Goal: Task Accomplishment & Management: Use online tool/utility

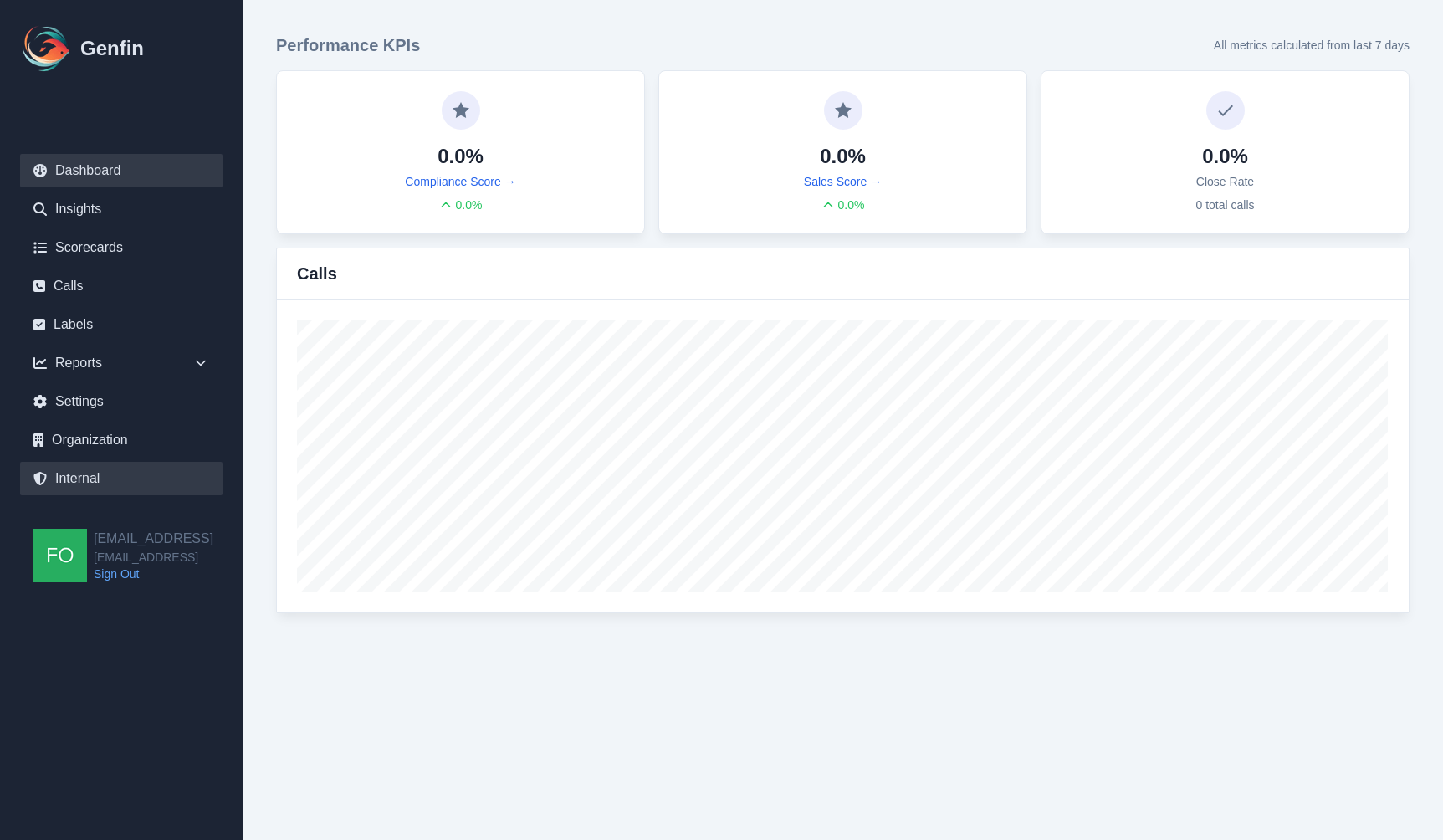
click at [98, 480] on link "Internal" at bounding box center [121, 478] width 203 height 33
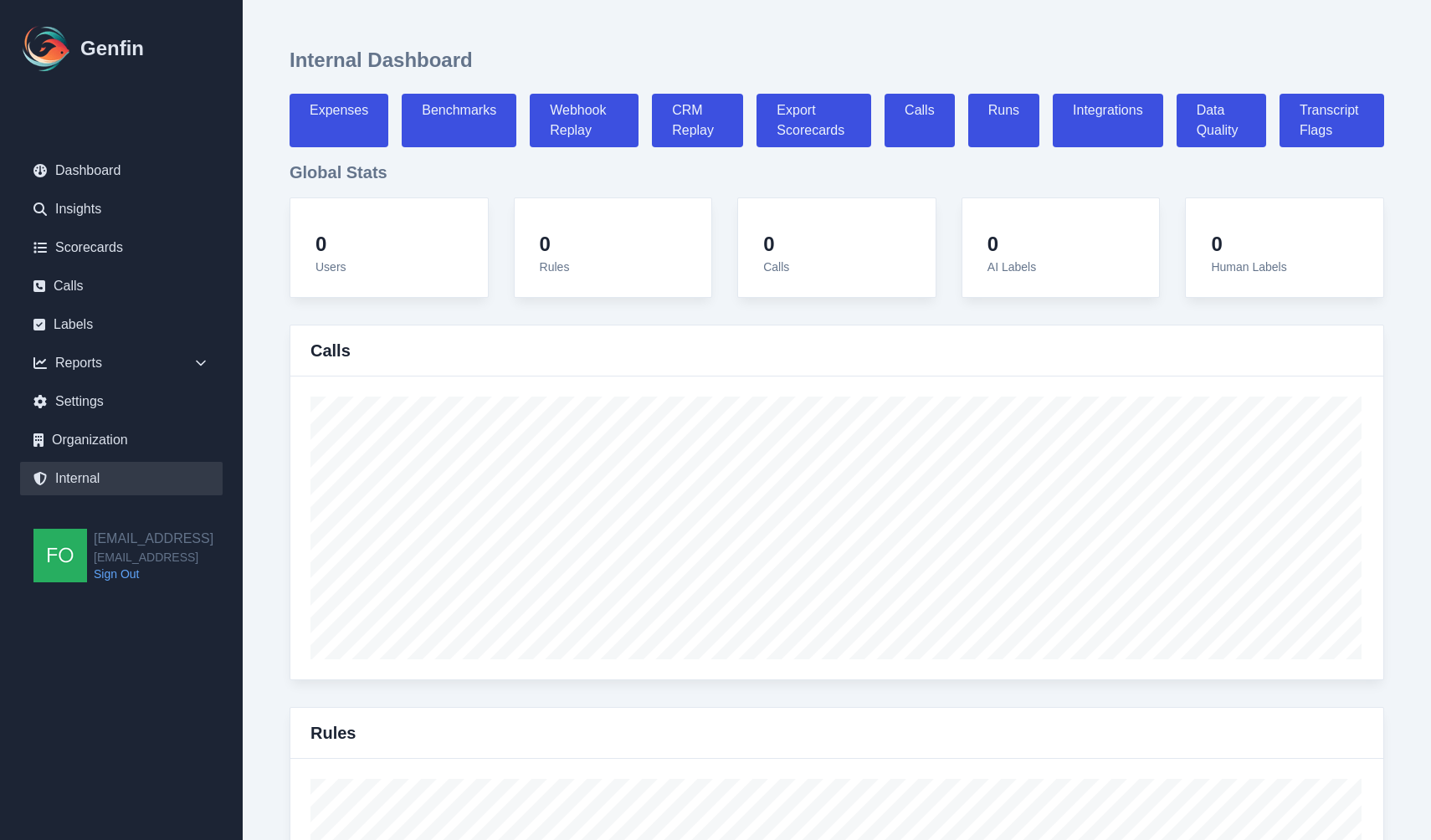
select select "paid"
select select "7"
select select "paid"
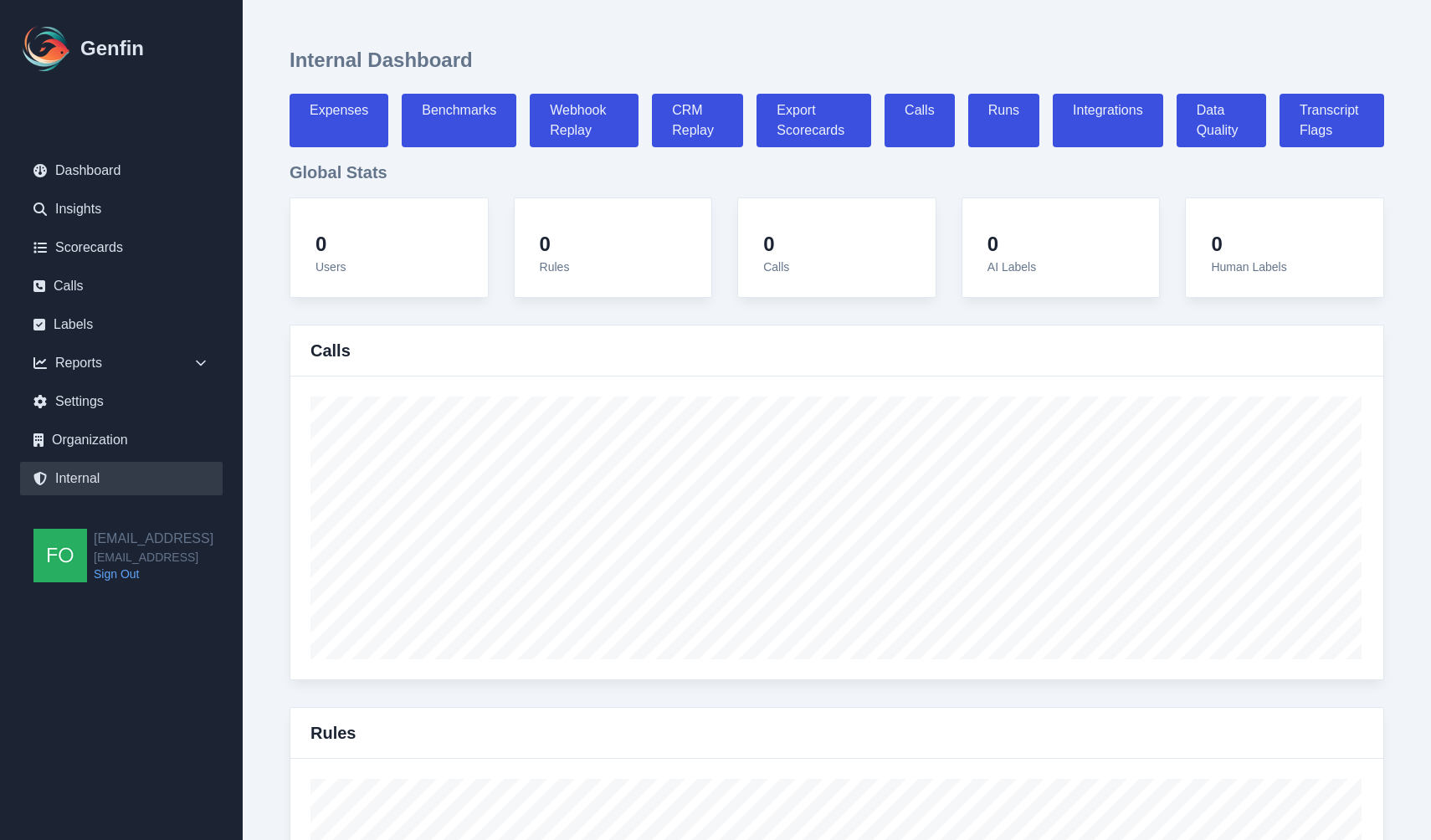
select select "7"
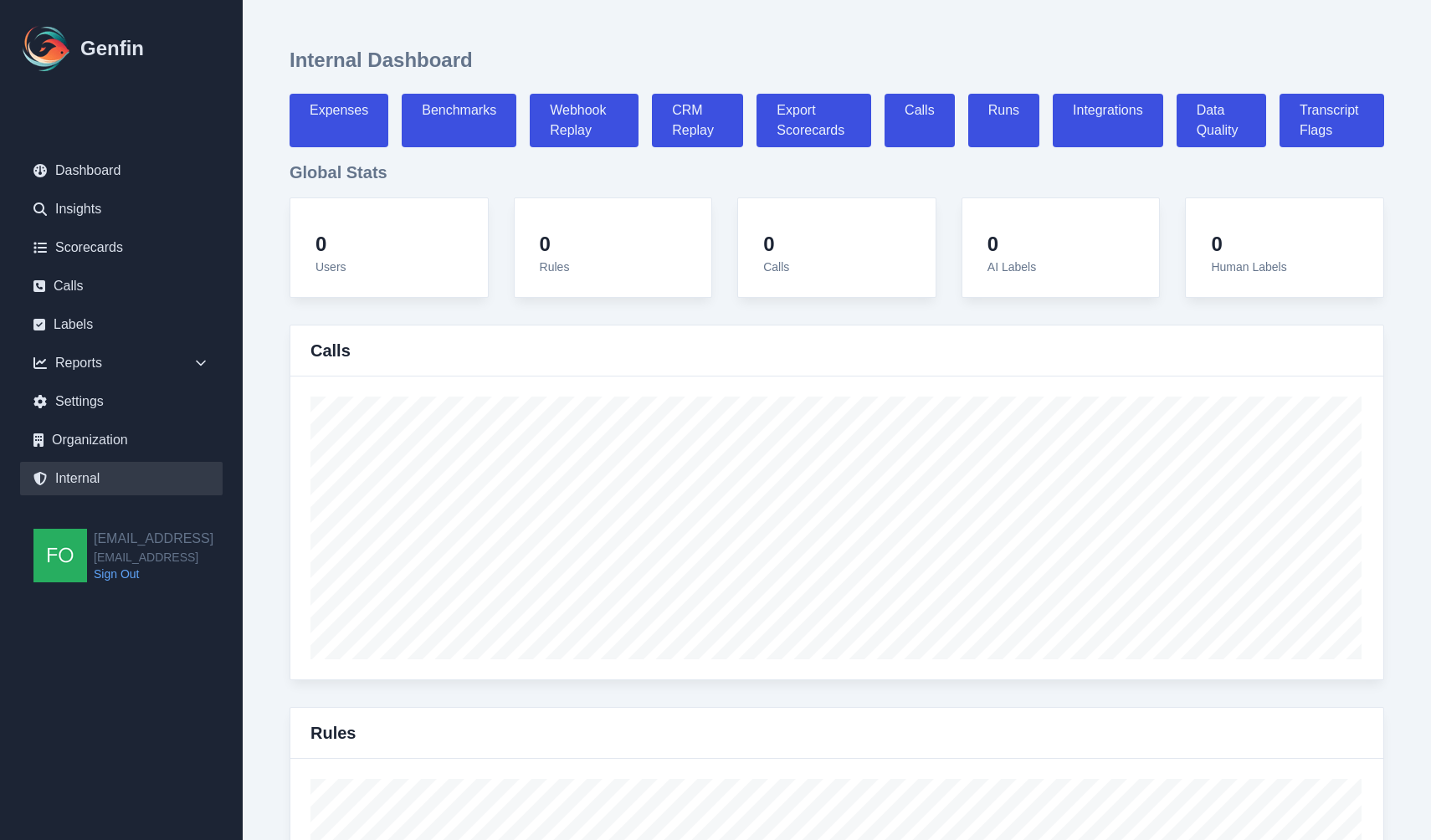
select select "7"
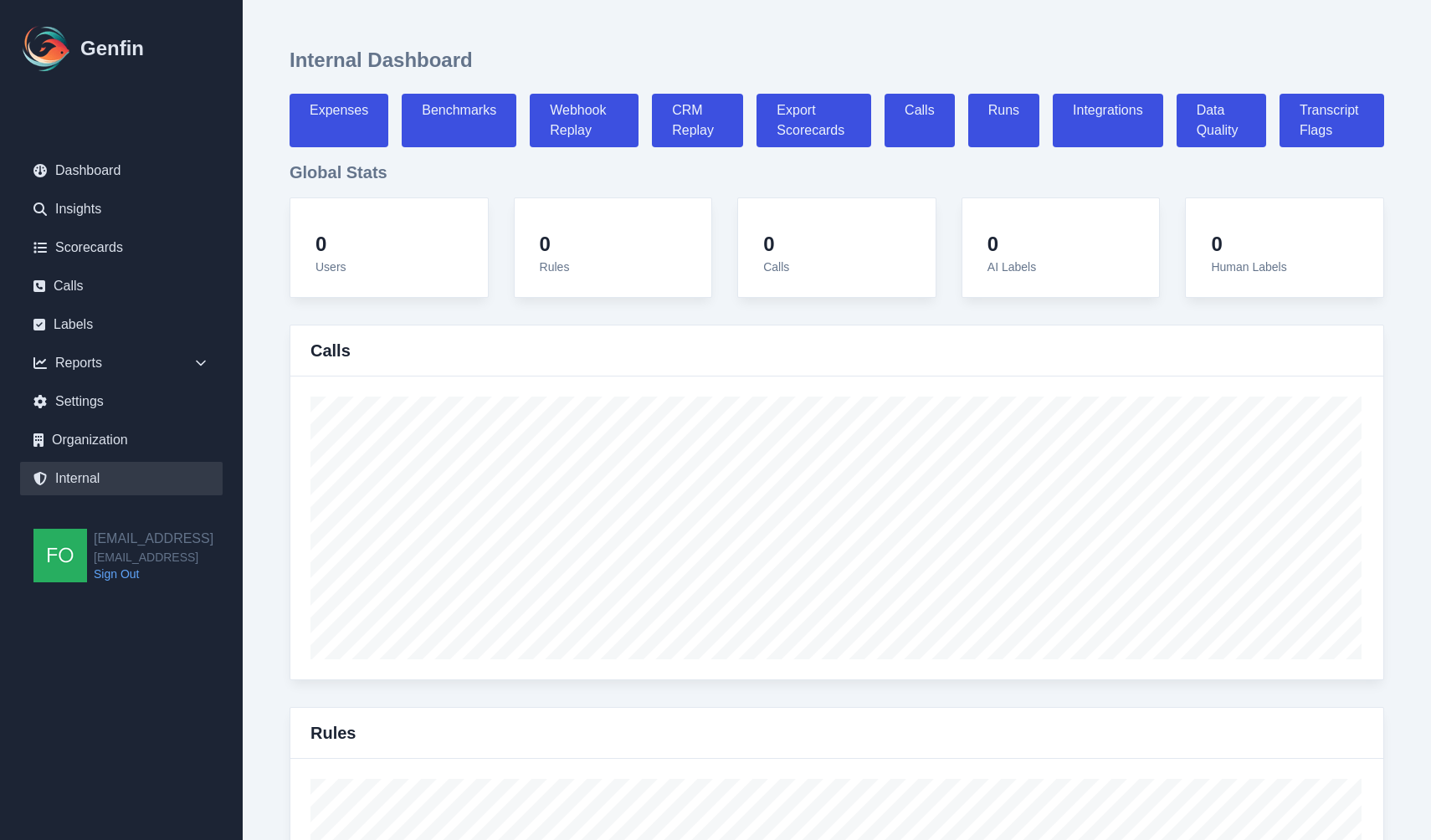
select select "7"
select select "paid"
select select "7"
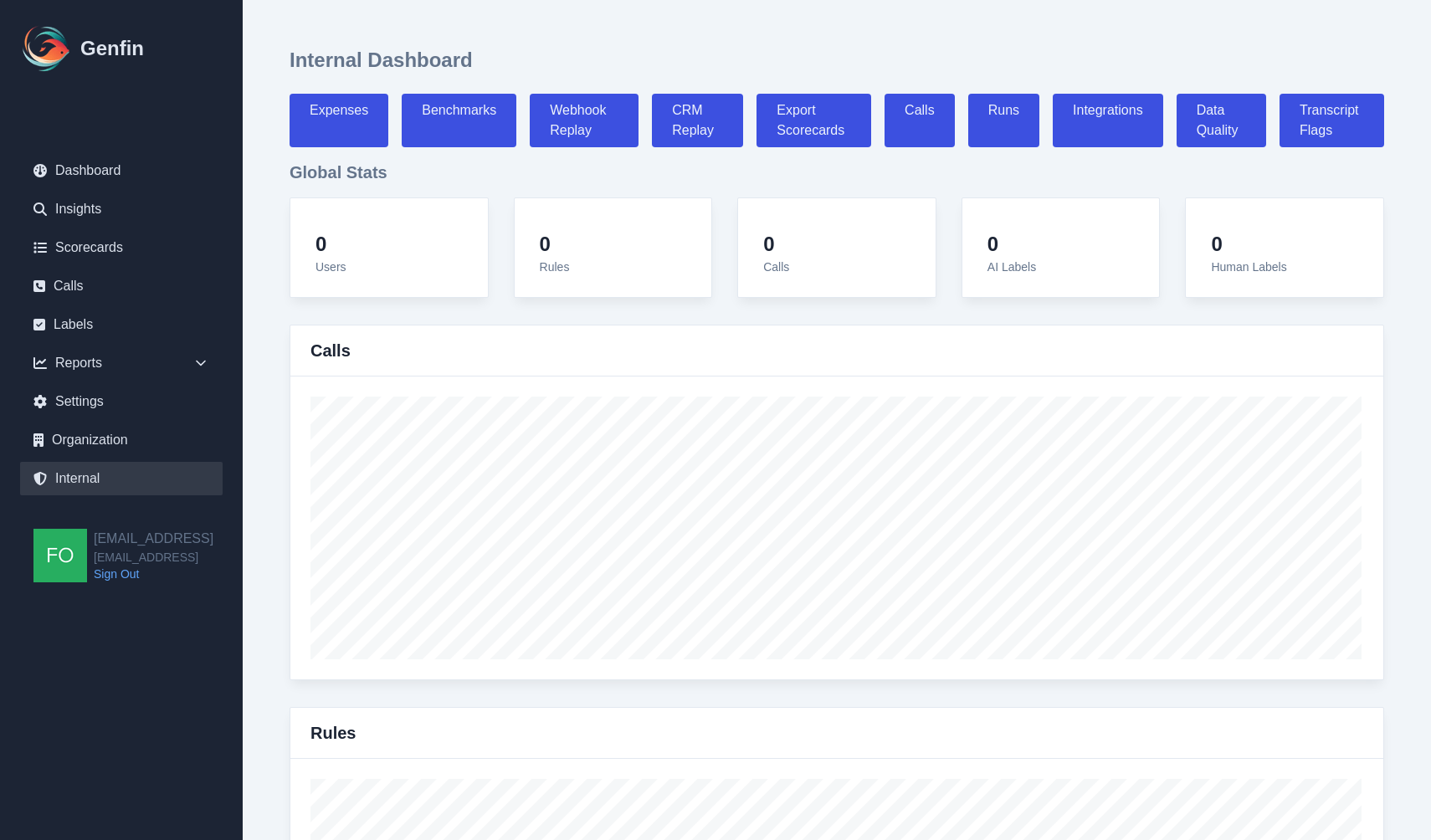
select select "7"
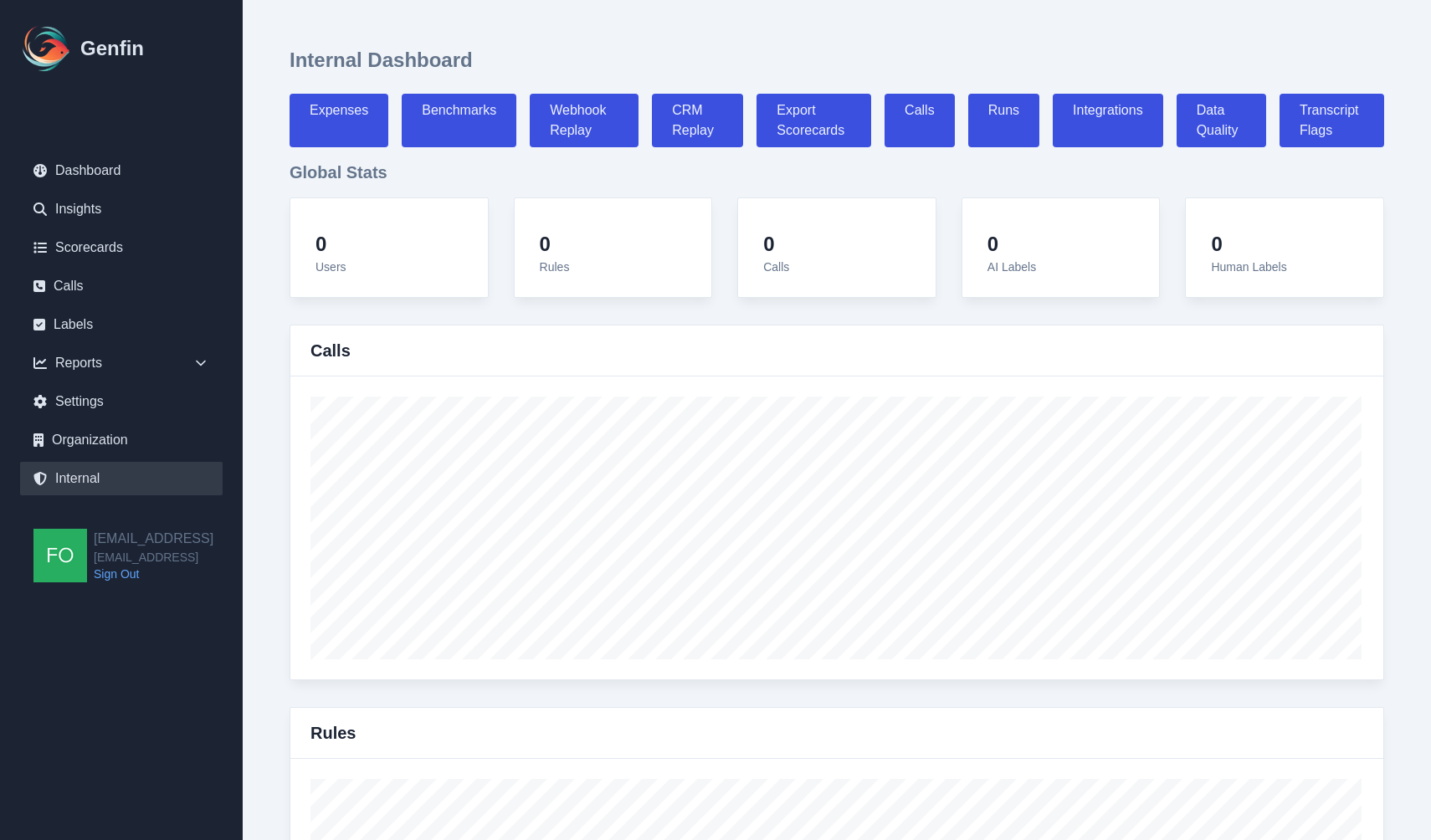
select select "7"
select select "paid"
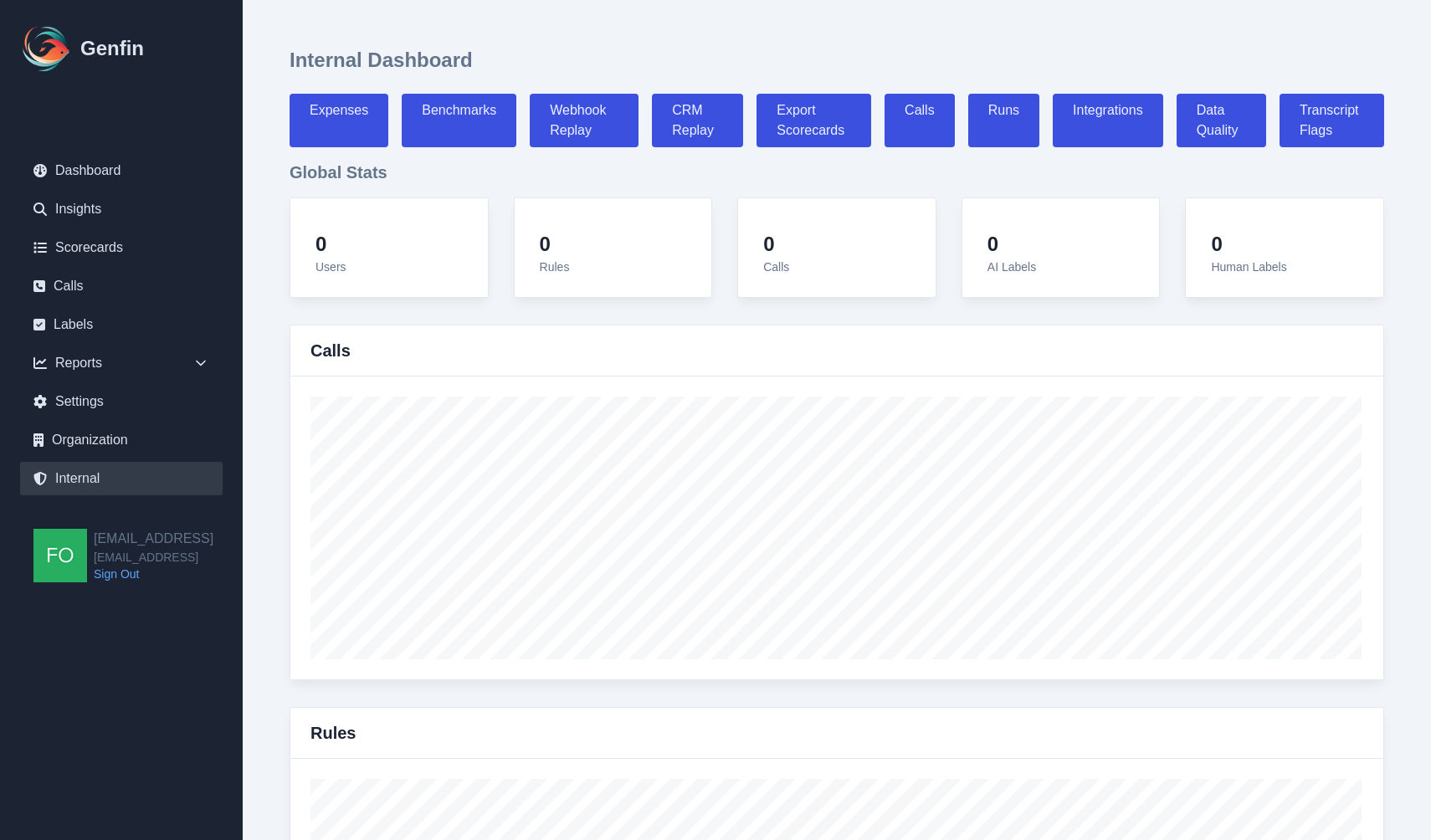
select select "7"
select select "paid"
select select "7"
select select "paid"
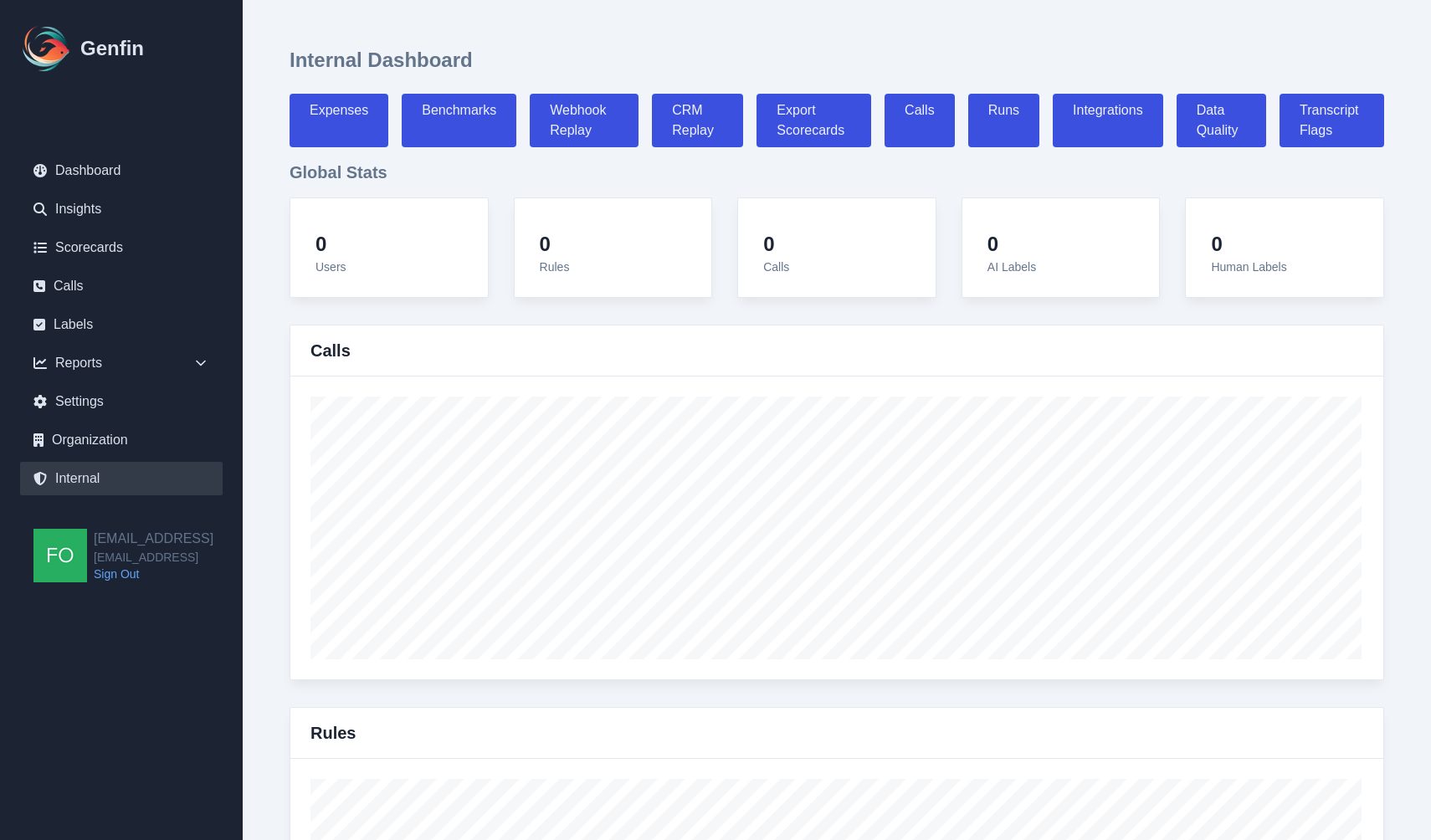
select select "7"
select select "paid"
select select "7"
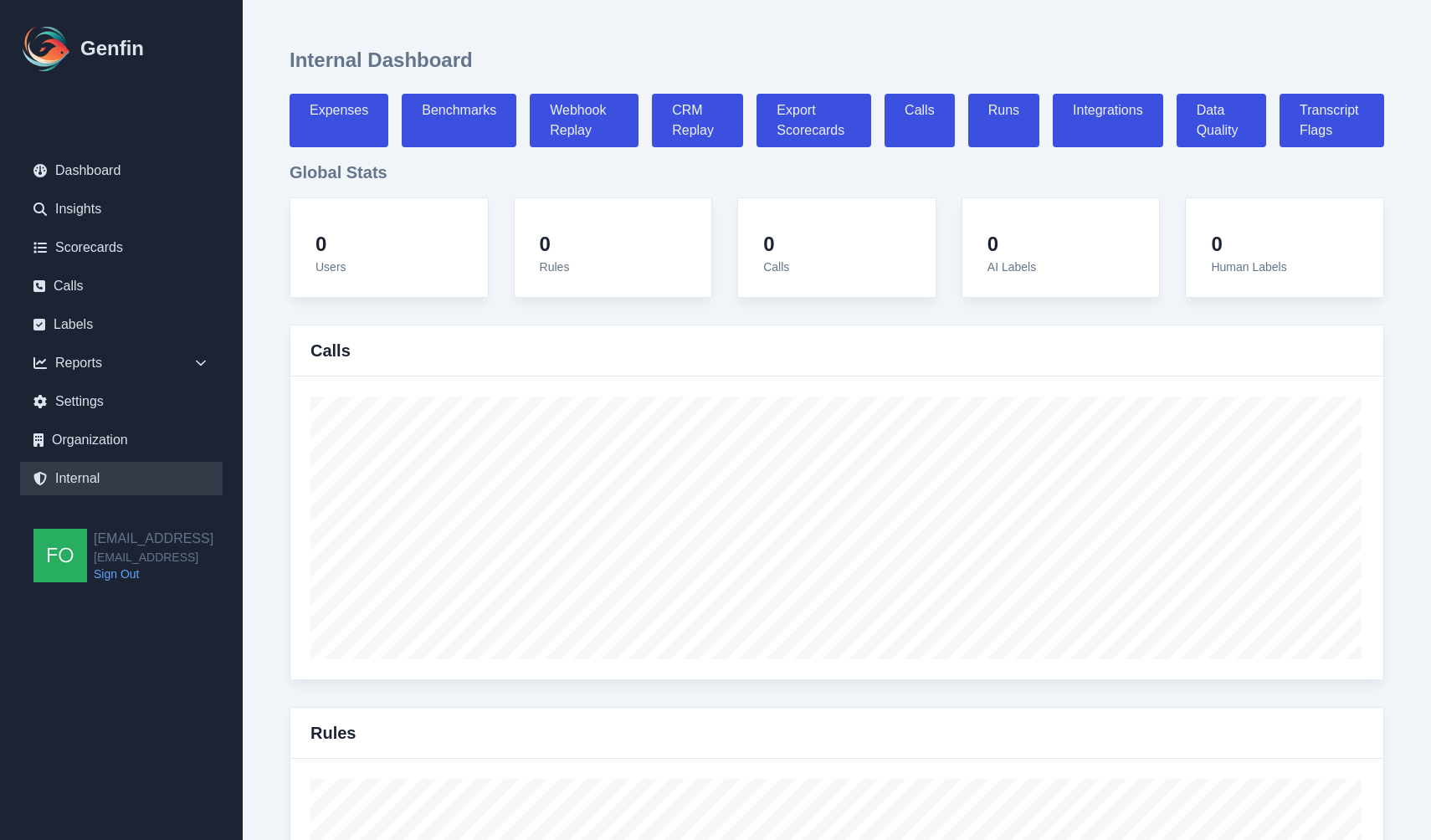
select select "7"
select select "paid"
select select "7"
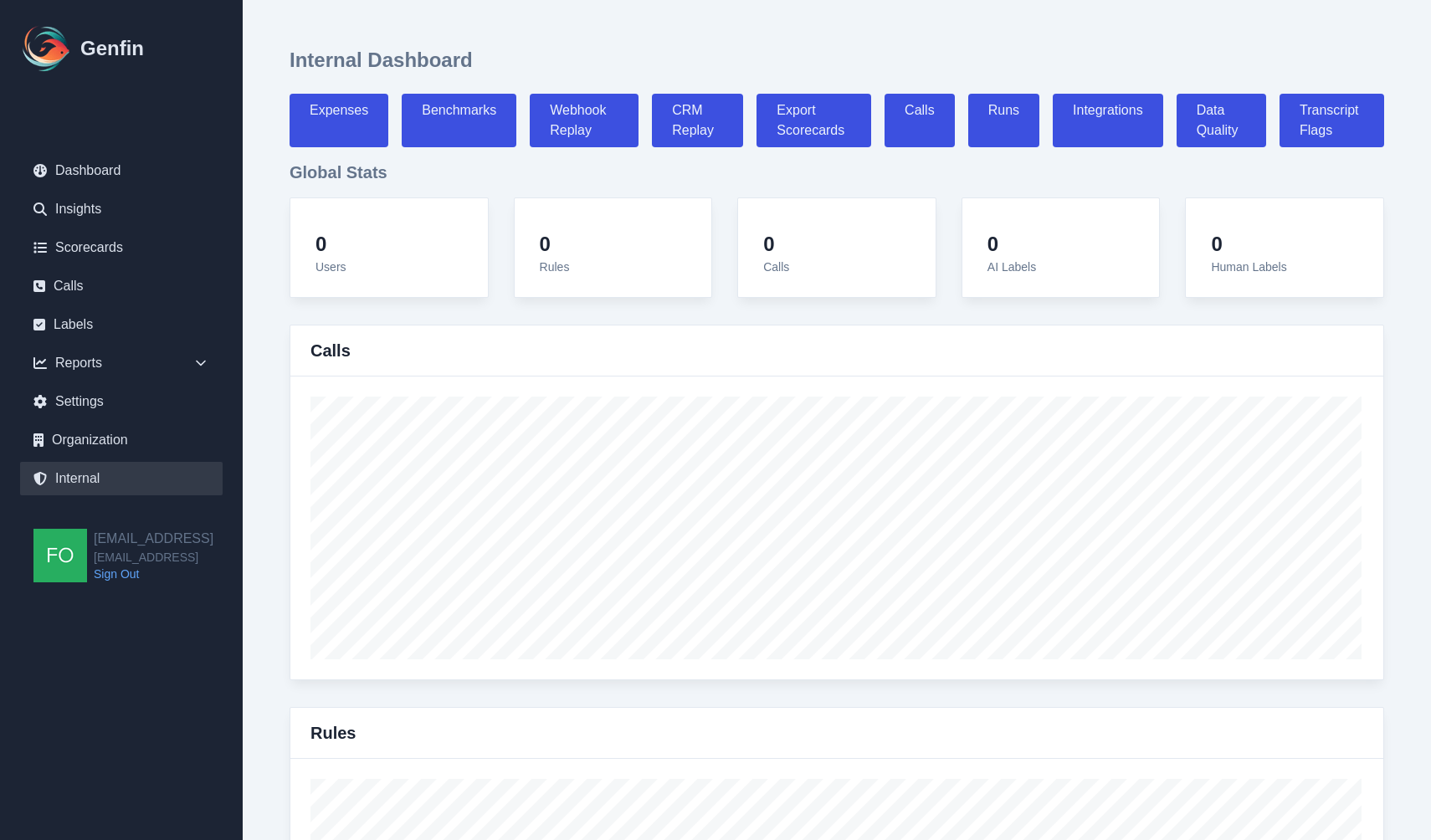
select select "paid"
select select "7"
select select "paid"
select select "7"
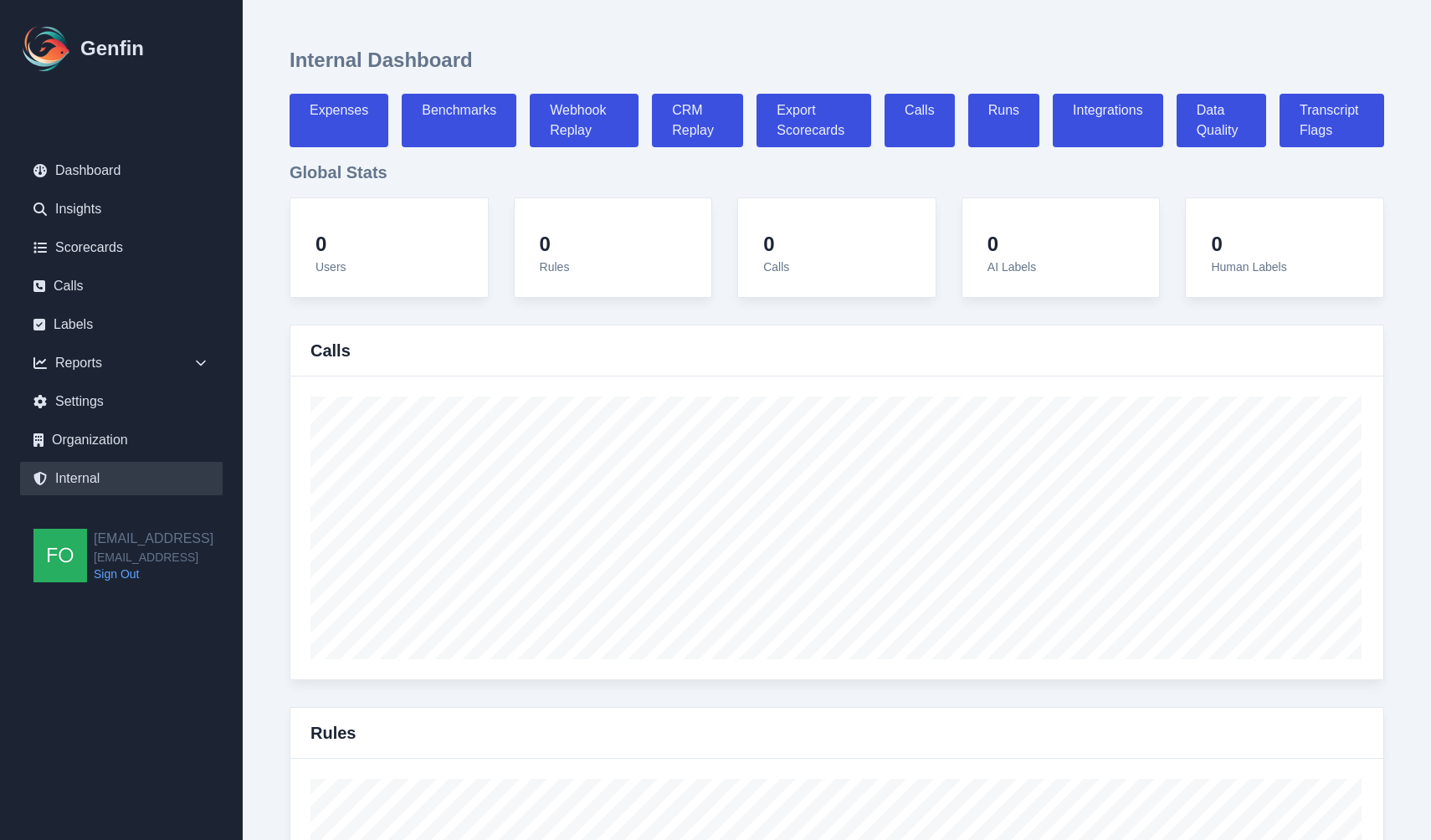
select select "paid"
select select "7"
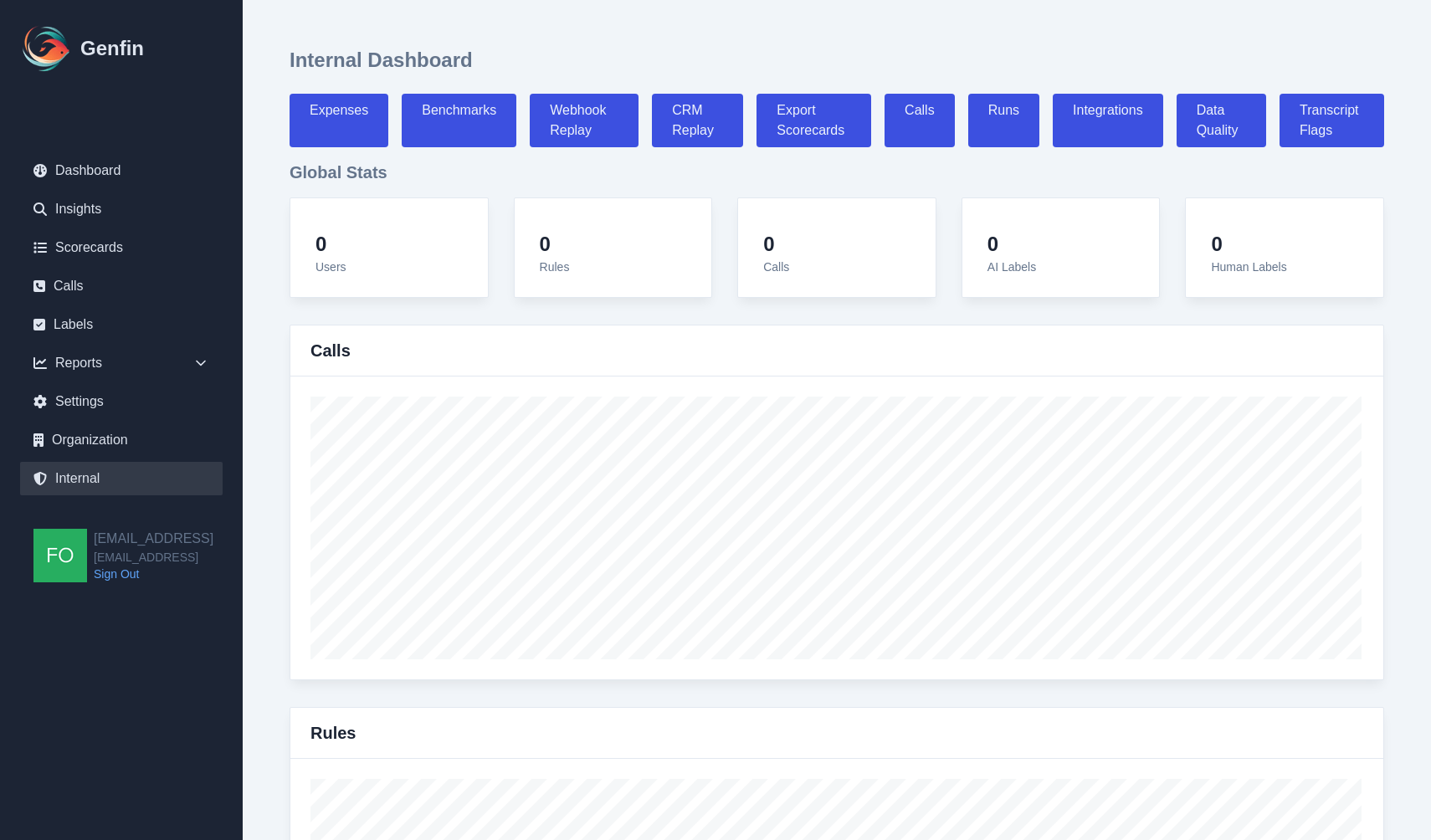
select select "7"
select select "paid"
select select "7"
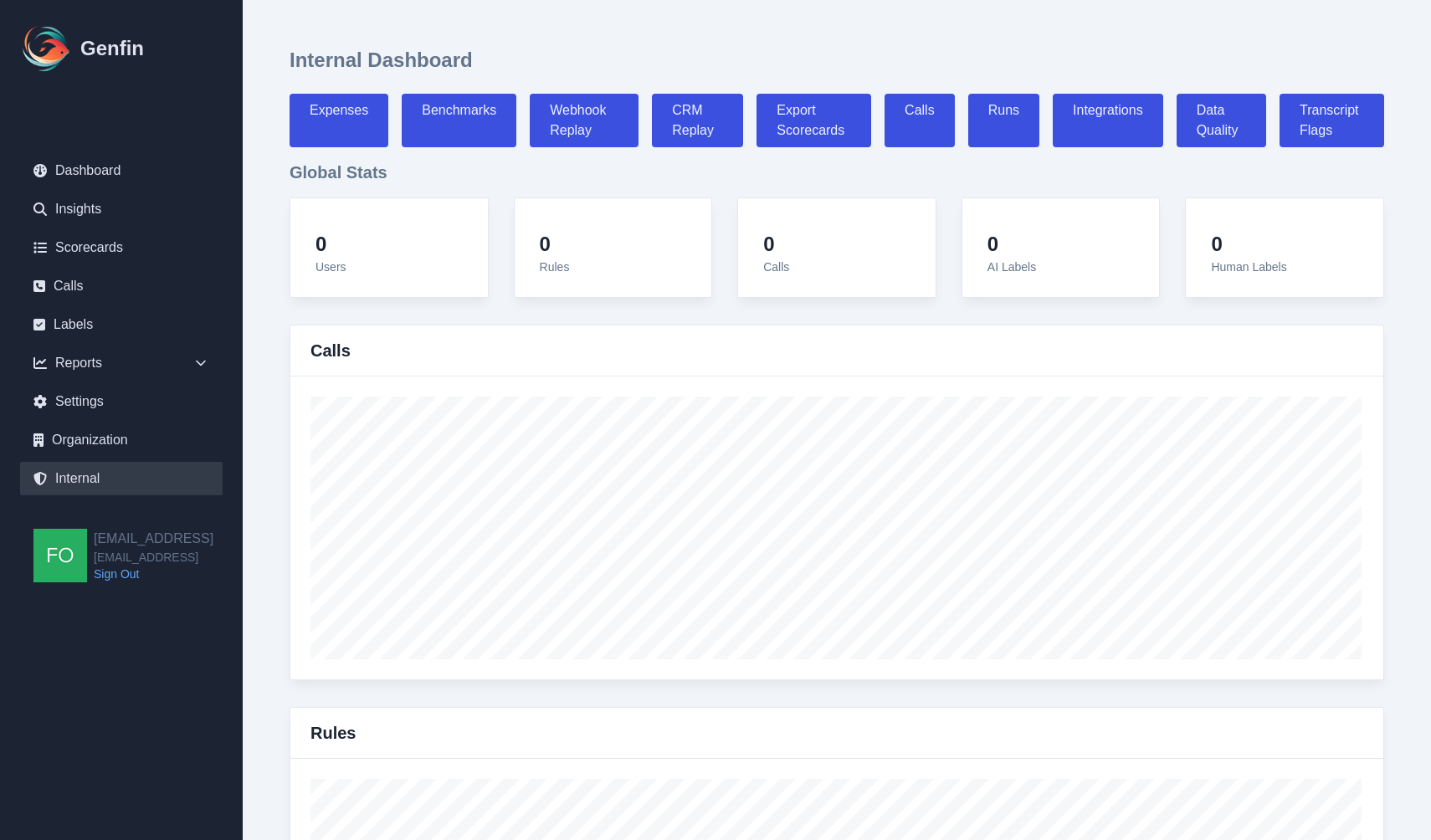
select select "7"
select select "paid"
select select "7"
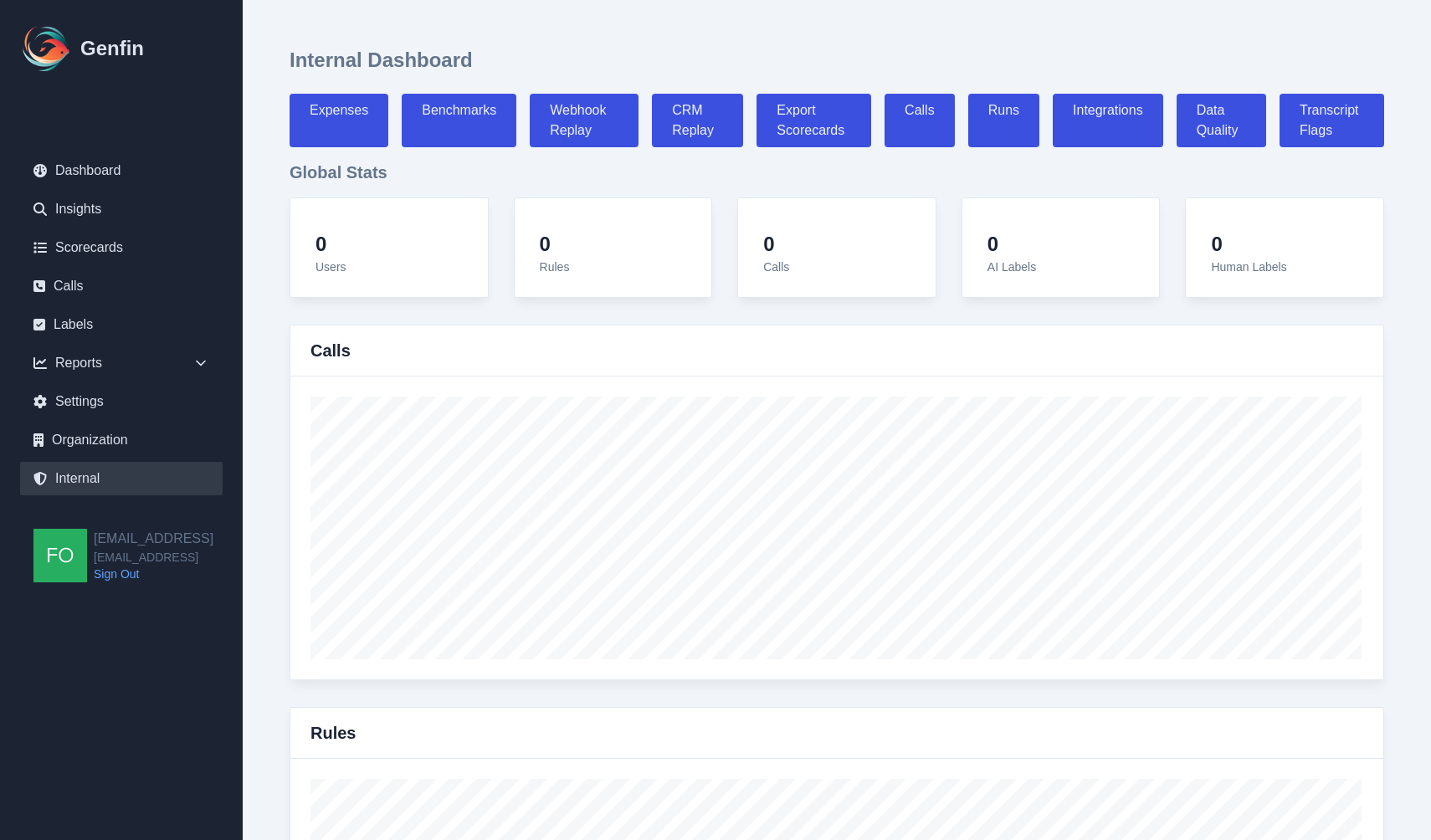
select select "7"
select select "paid"
select select "7"
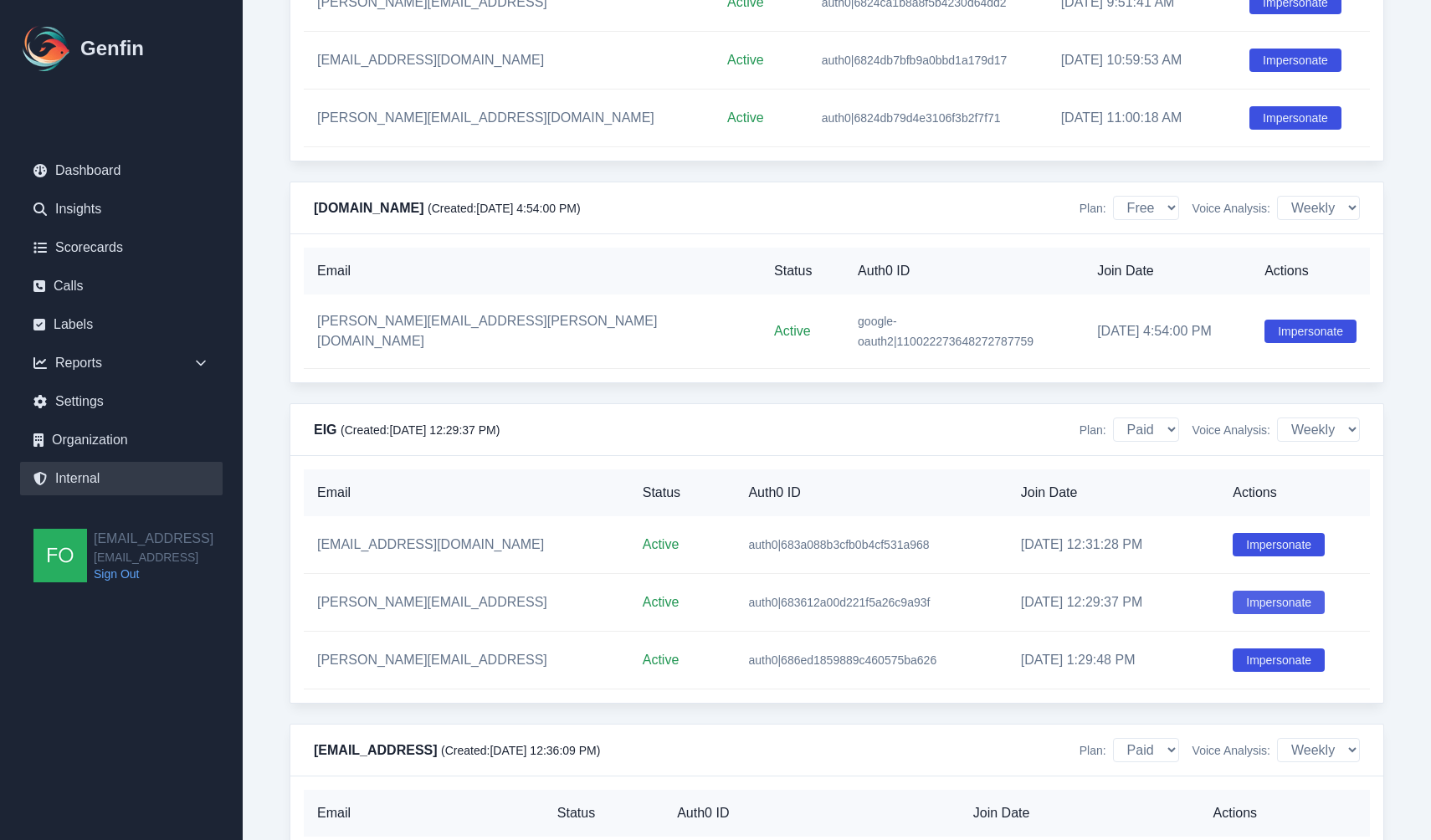
click at [1272, 590] on button "Impersonate" at bounding box center [1279, 602] width 92 height 23
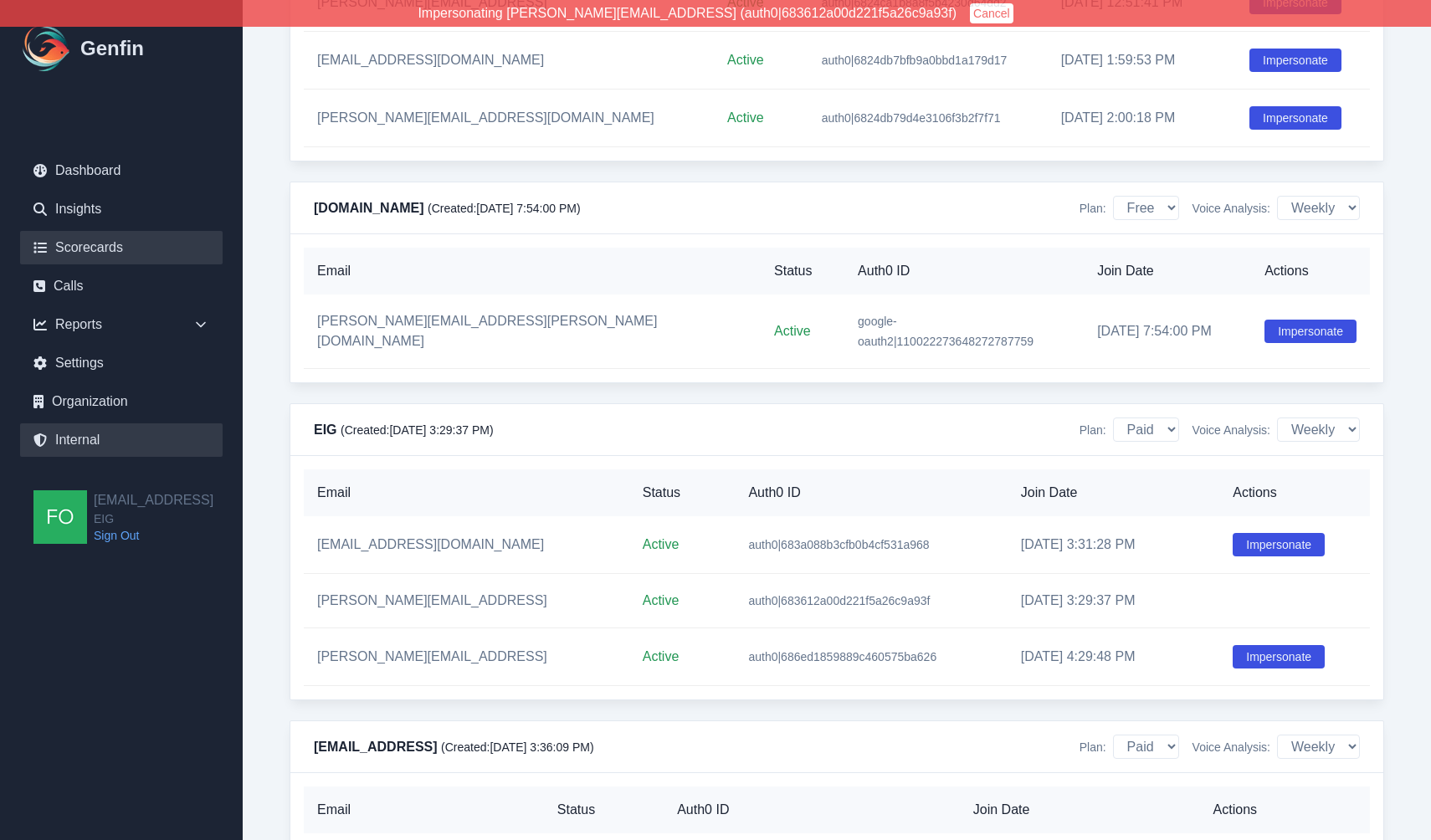
click at [96, 249] on link "Scorecards" at bounding box center [121, 248] width 203 height 33
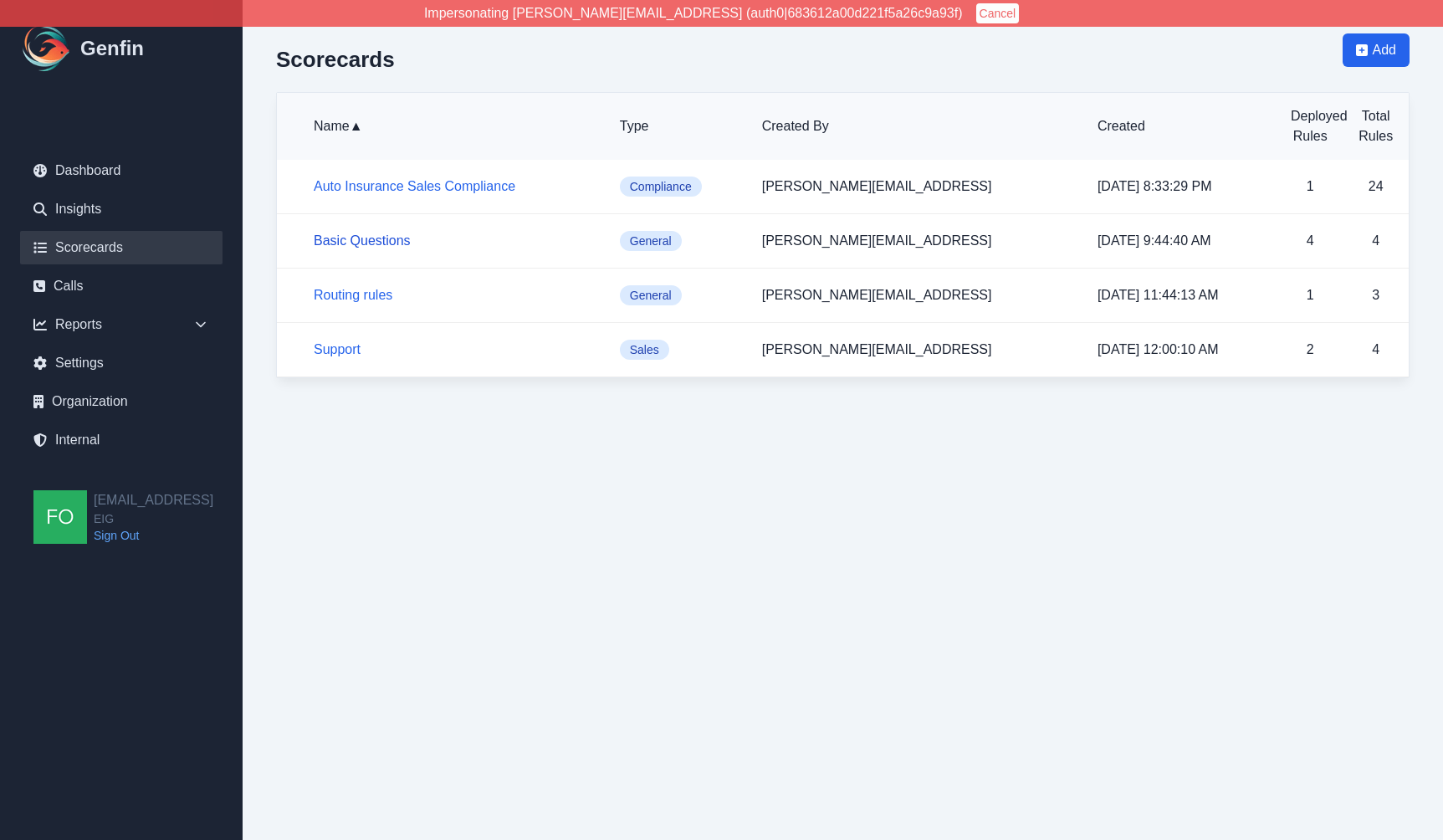
click at [367, 238] on link "Basic Questions" at bounding box center [363, 240] width 97 height 14
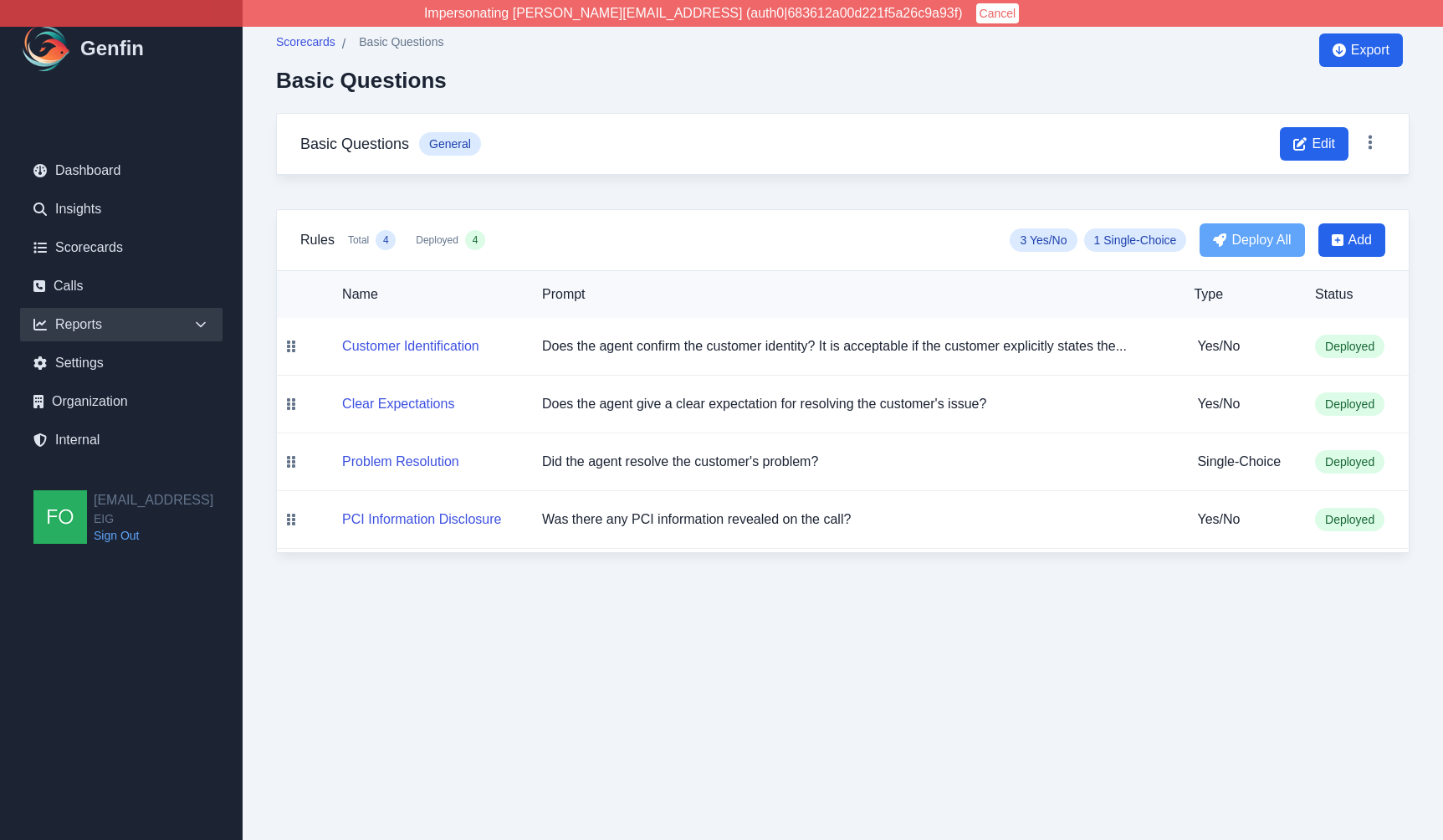
drag, startPoint x: 194, startPoint y: 324, endPoint x: 183, endPoint y: 333, distance: 14.2
click at [194, 324] on icon at bounding box center [201, 325] width 17 height 17
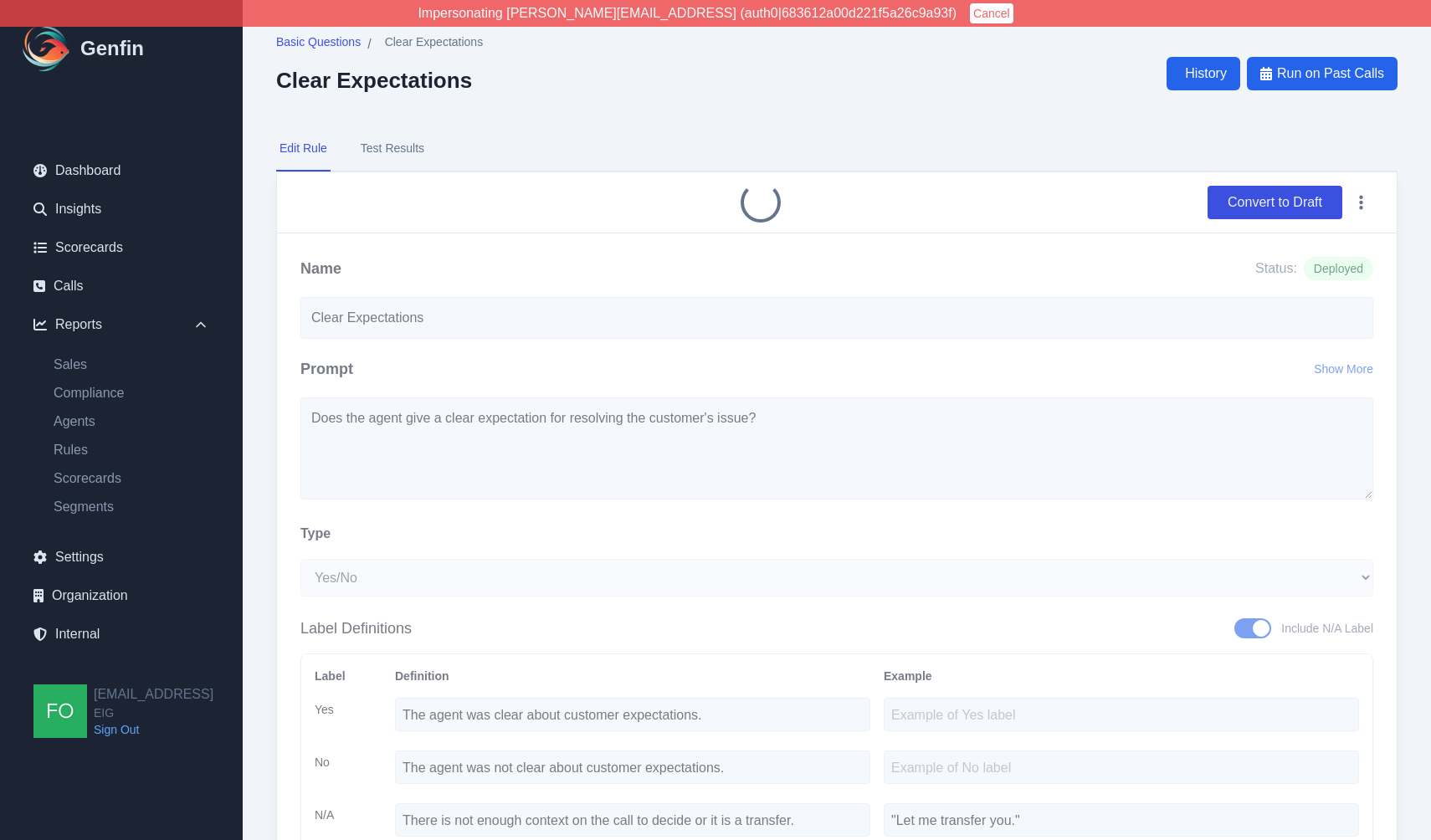
select select "Yes/No"
click at [406, 149] on button "Test Results" at bounding box center [393, 149] width 70 height 45
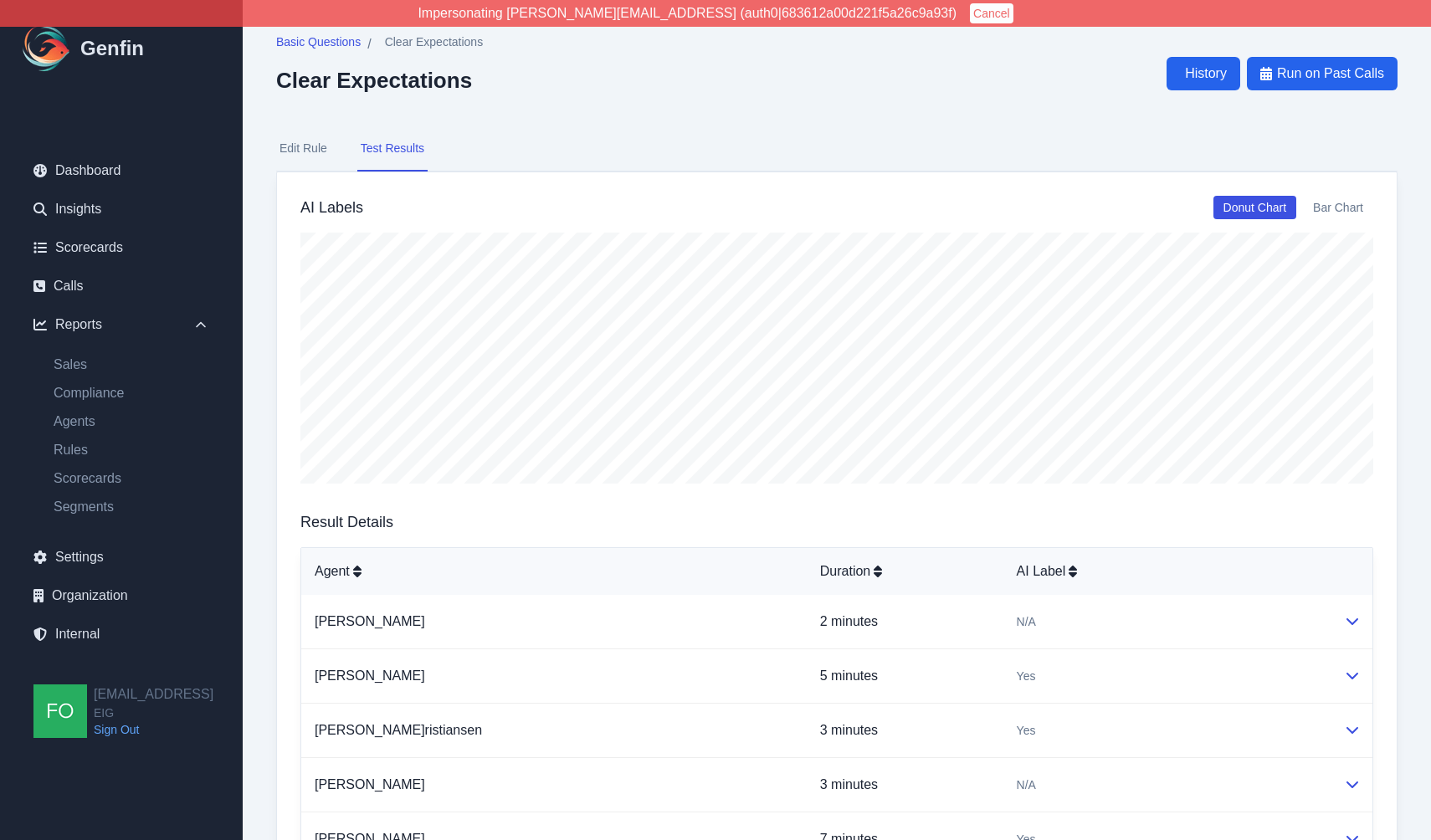
click at [312, 145] on button "Edit Rule" at bounding box center [303, 149] width 54 height 45
select select "Yes/No"
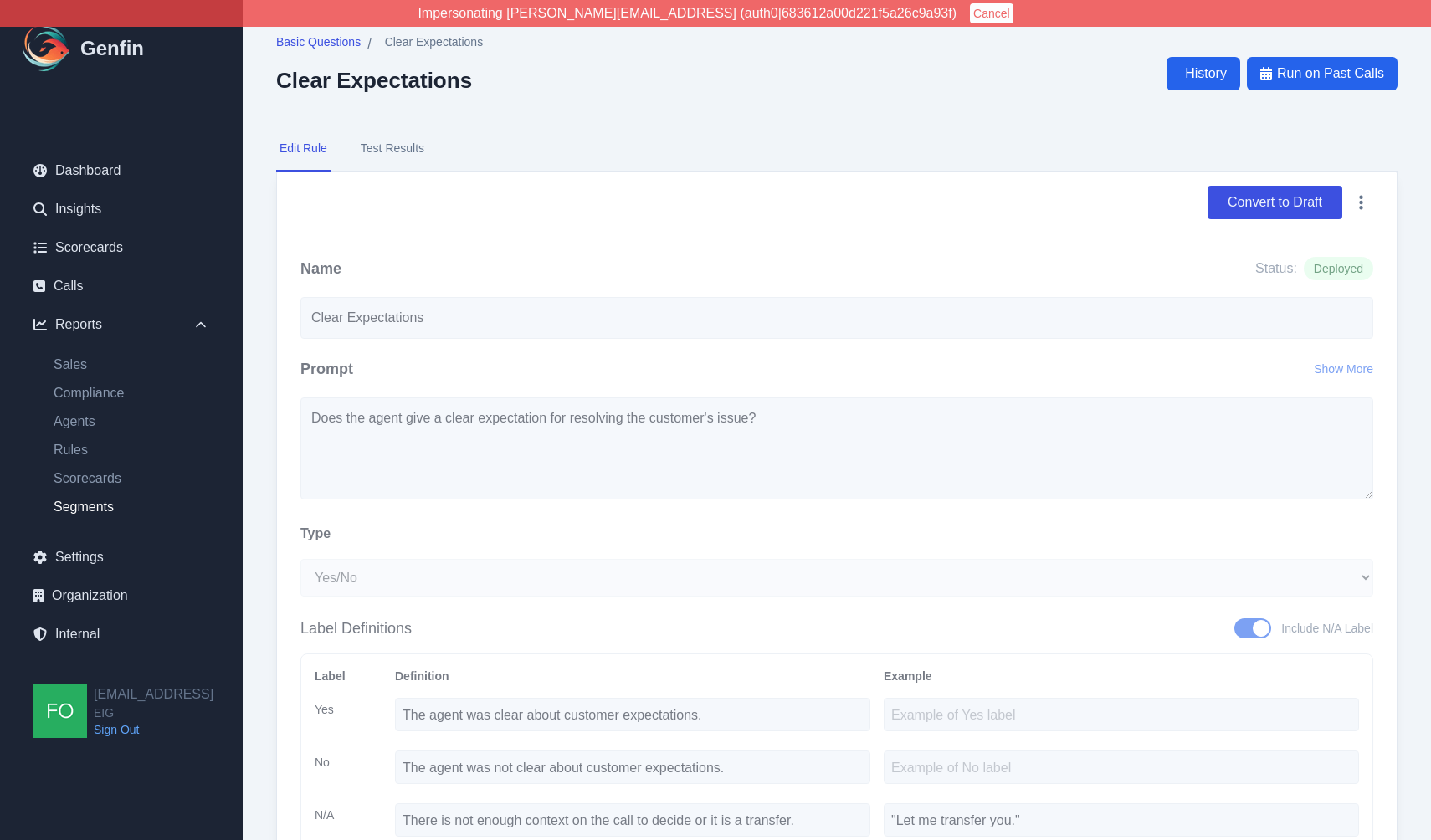
click at [76, 502] on link "Segments" at bounding box center [132, 507] width 183 height 20
select select "14"
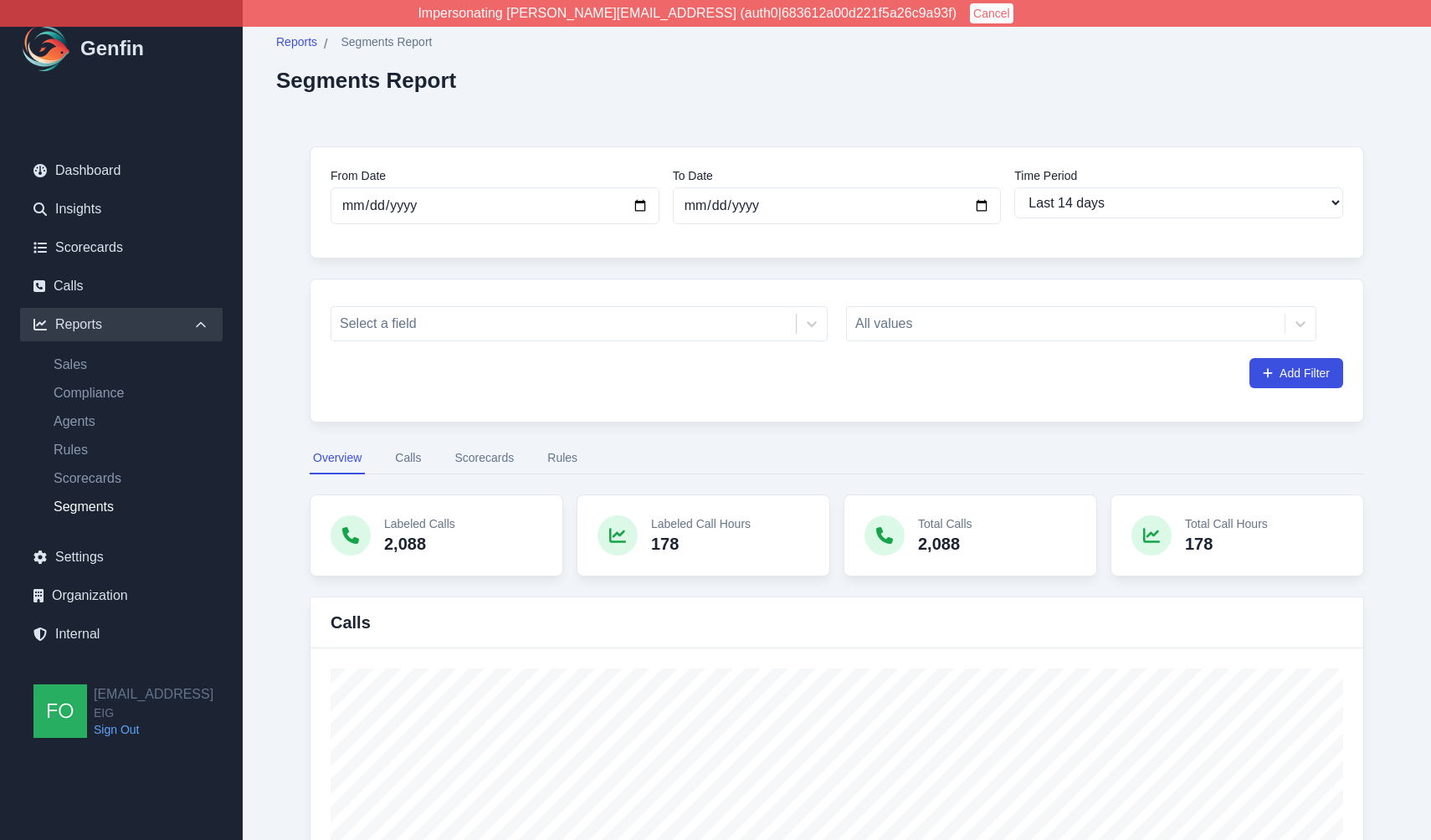
click at [562, 451] on button "Rules" at bounding box center [562, 459] width 37 height 32
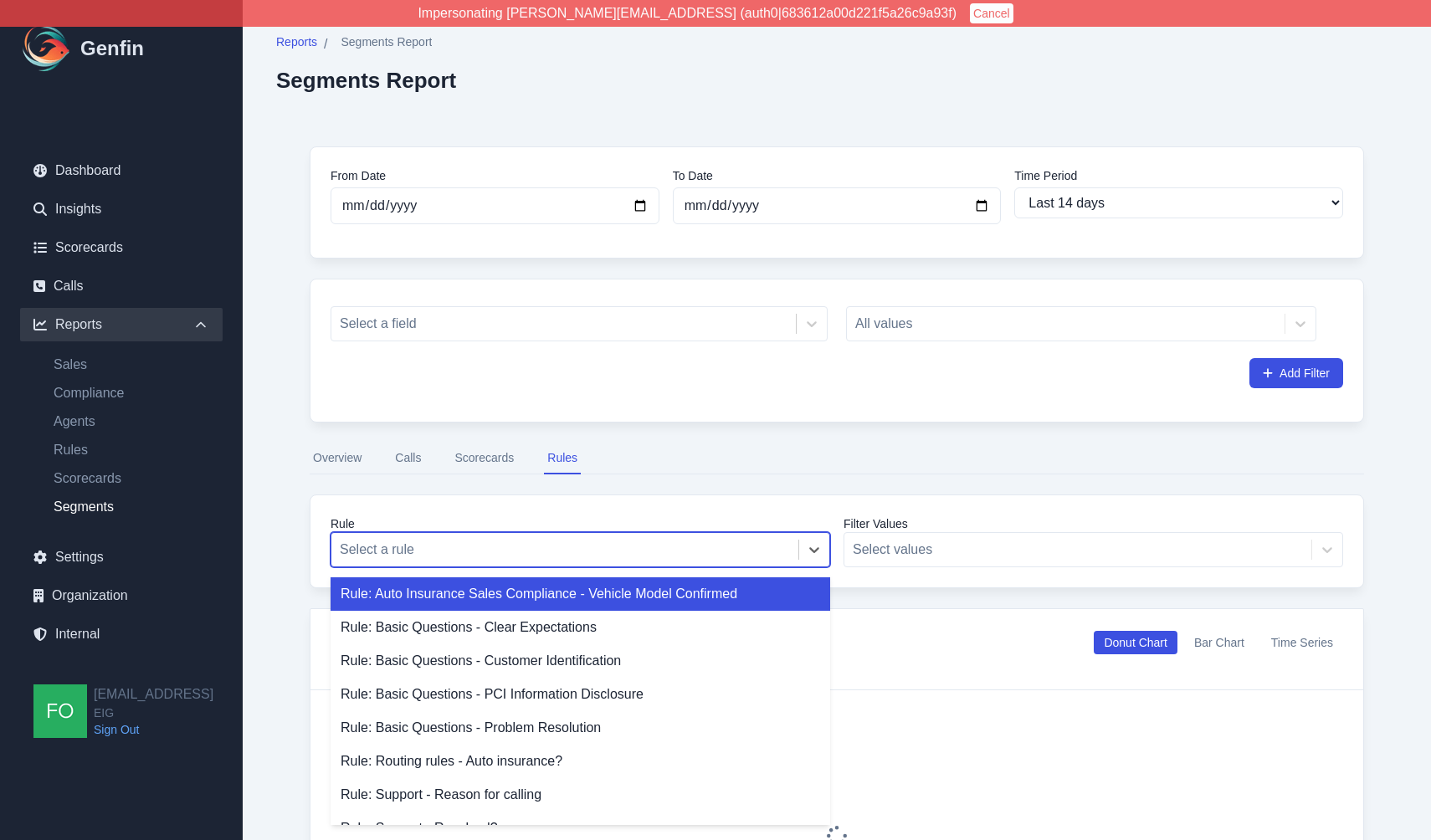
click at [478, 554] on div at bounding box center [565, 549] width 450 height 23
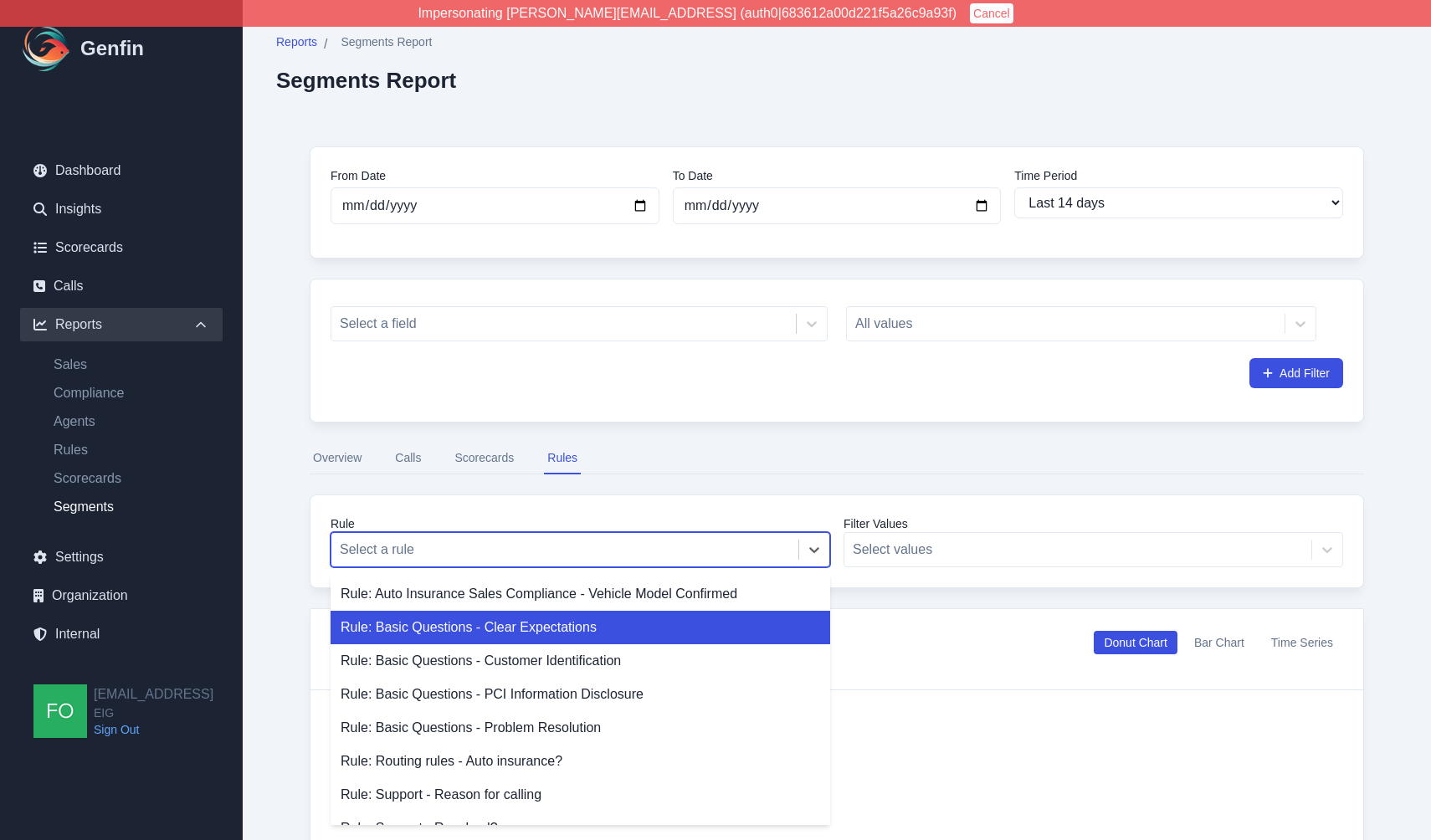
click at [516, 631] on div "Rule: Basic Questions - Clear Expectations" at bounding box center [581, 627] width 499 height 33
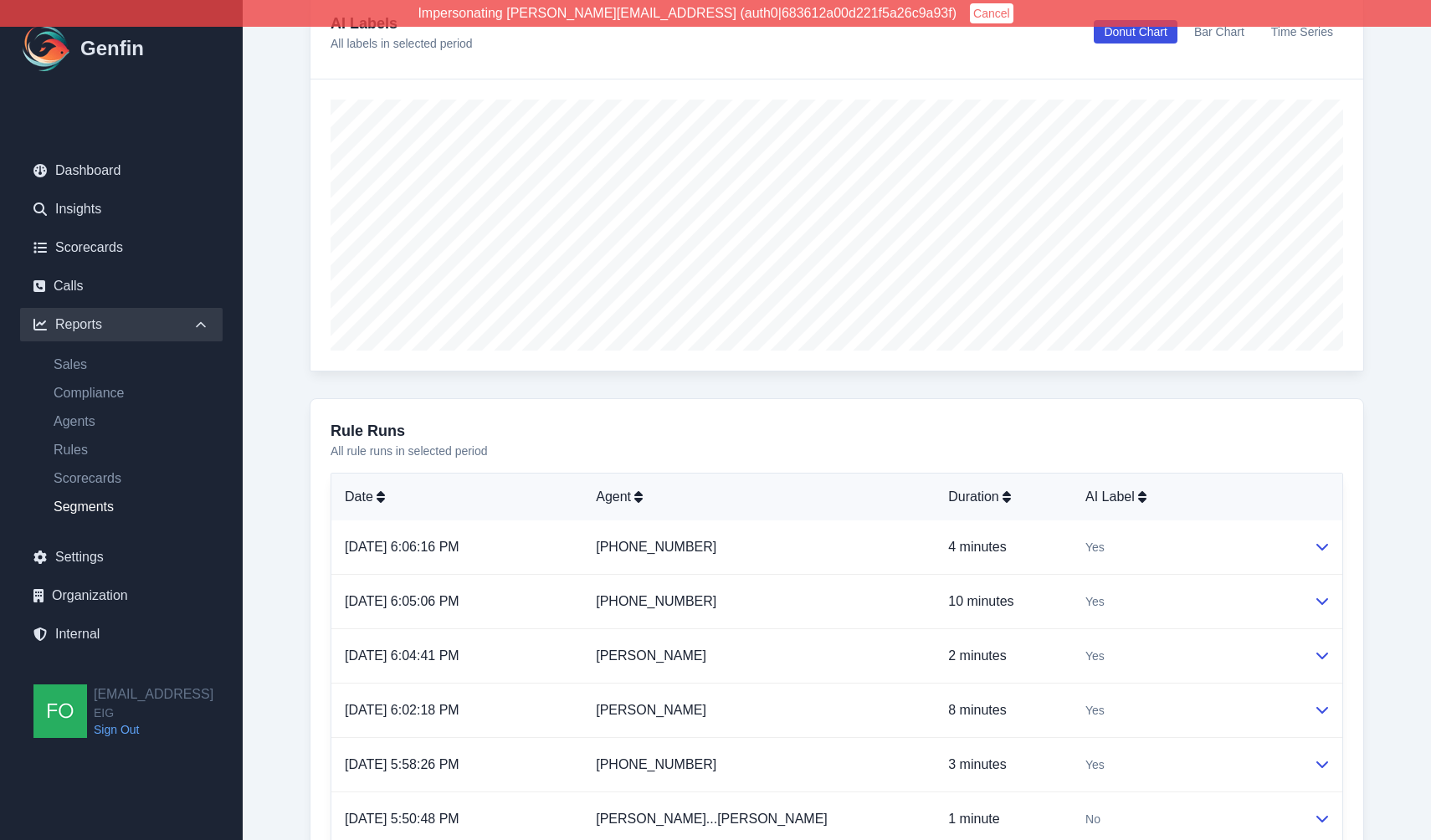
scroll to position [622, 0]
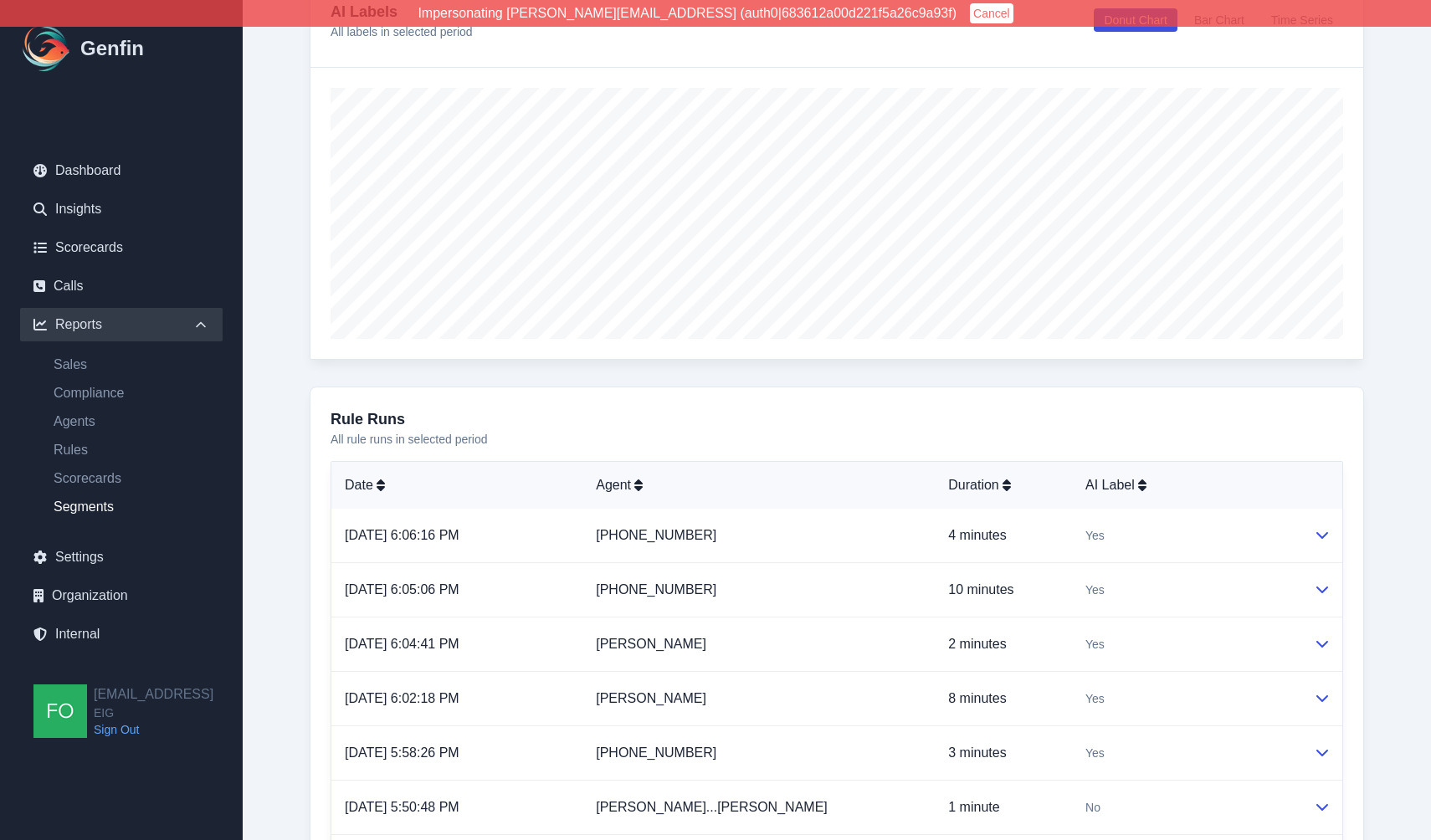
click at [284, 581] on div "From Date [DATE] To Date [DATE] Time Period Last 7 days Last 14 days Last 30 da…" at bounding box center [837, 342] width 1122 height 1703
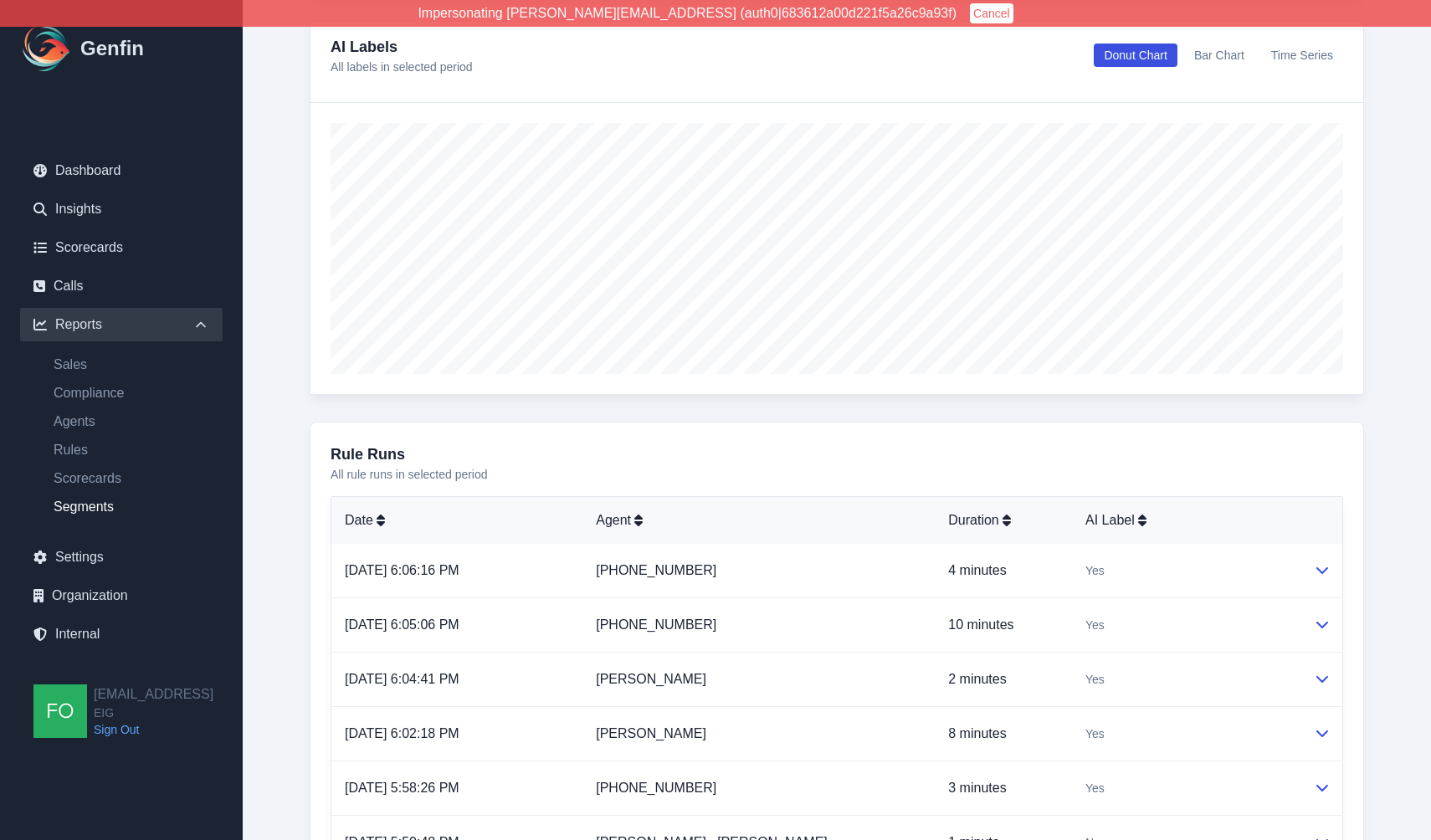
scroll to position [438, 0]
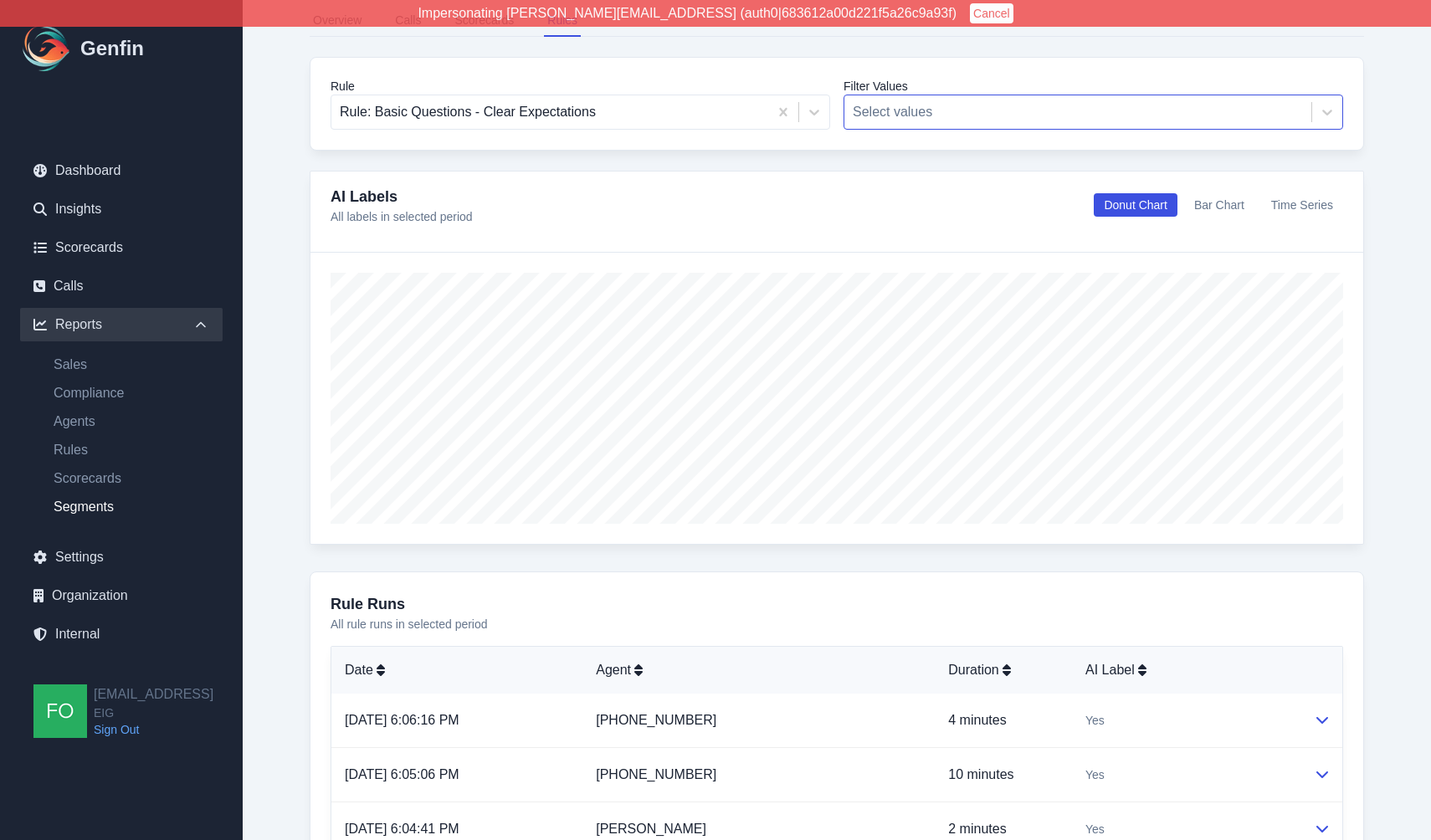
drag, startPoint x: 929, startPoint y: 89, endPoint x: 936, endPoint y: 95, distance: 9.2
click at [932, 92] on label "Filter Values" at bounding box center [1093, 86] width 499 height 17
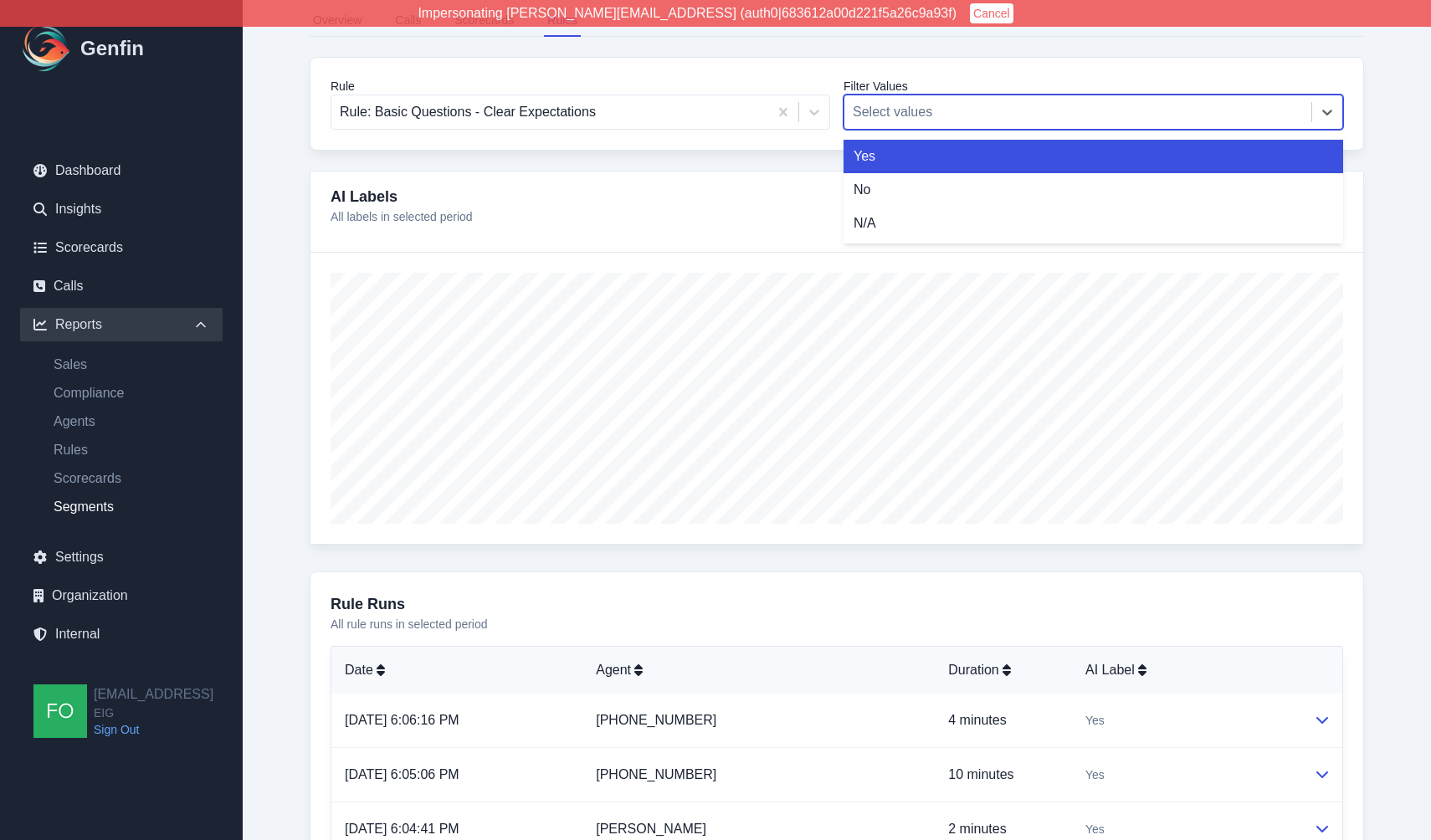
click at [948, 110] on div at bounding box center [1077, 112] width 450 height 23
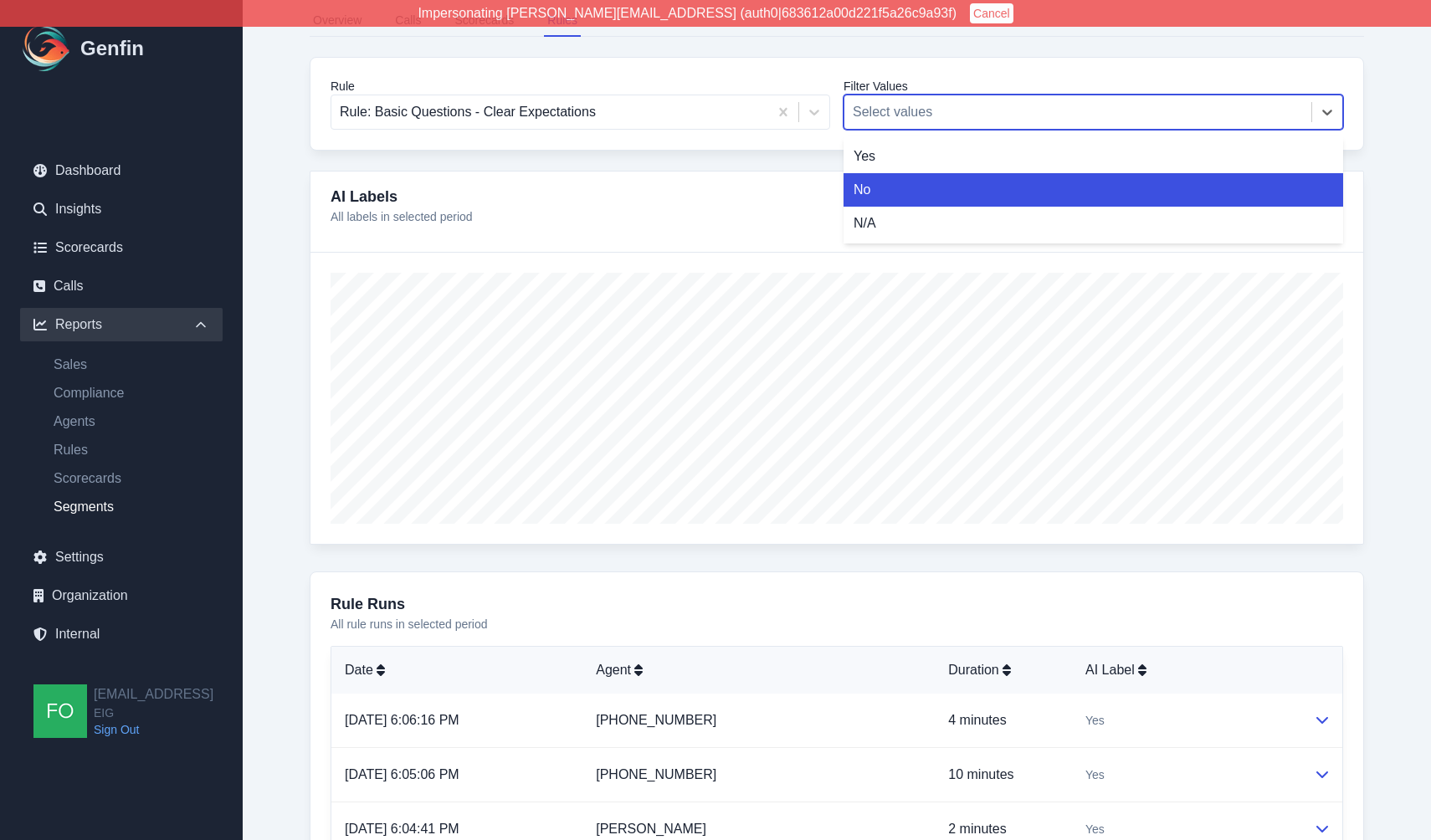
click at [909, 188] on div "No" at bounding box center [1093, 190] width 499 height 33
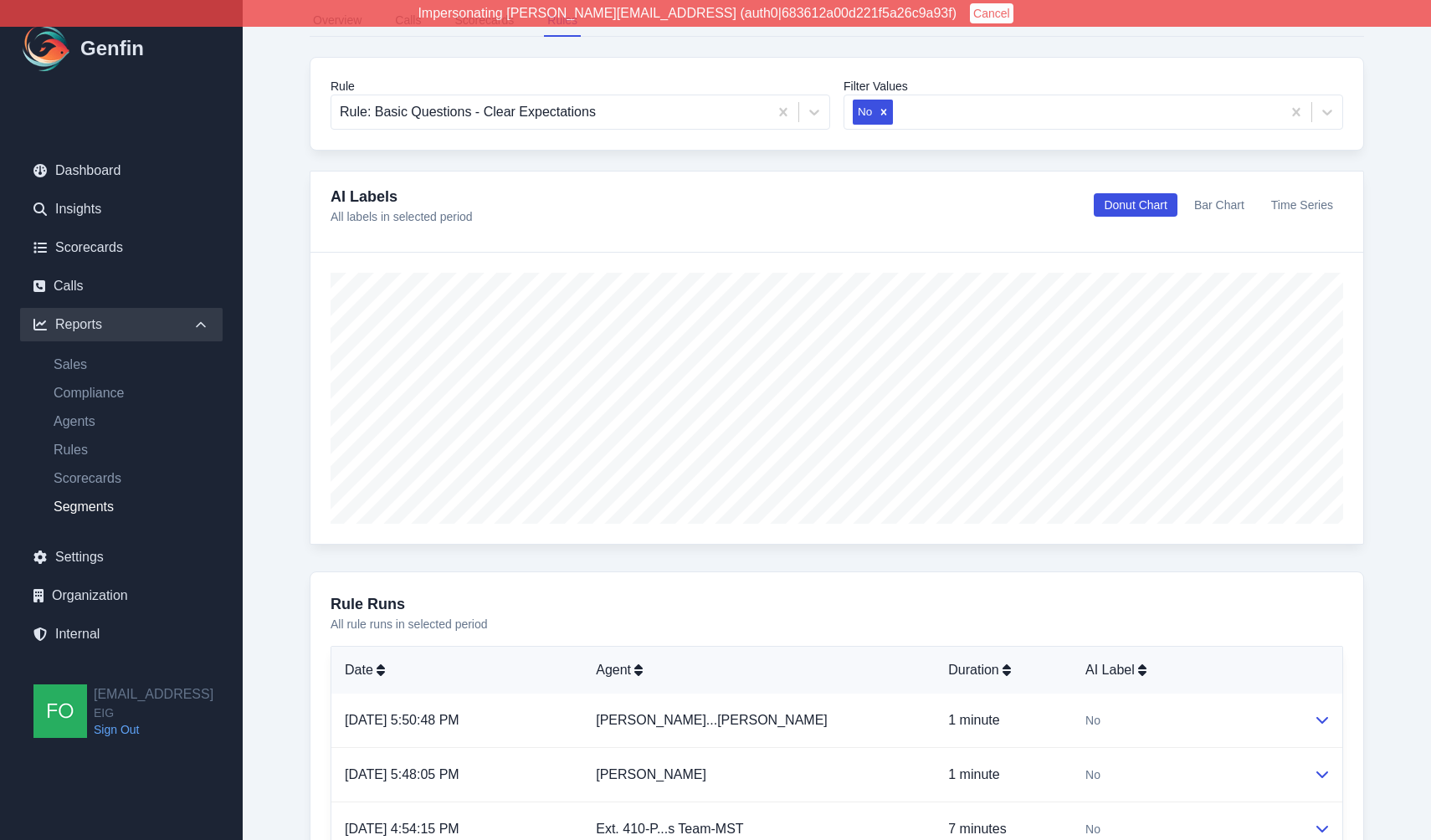
click at [283, 591] on div "From Date [DATE] To Date [DATE] Time Period Last 7 days Last 14 days Last 30 da…" at bounding box center [837, 526] width 1122 height 1703
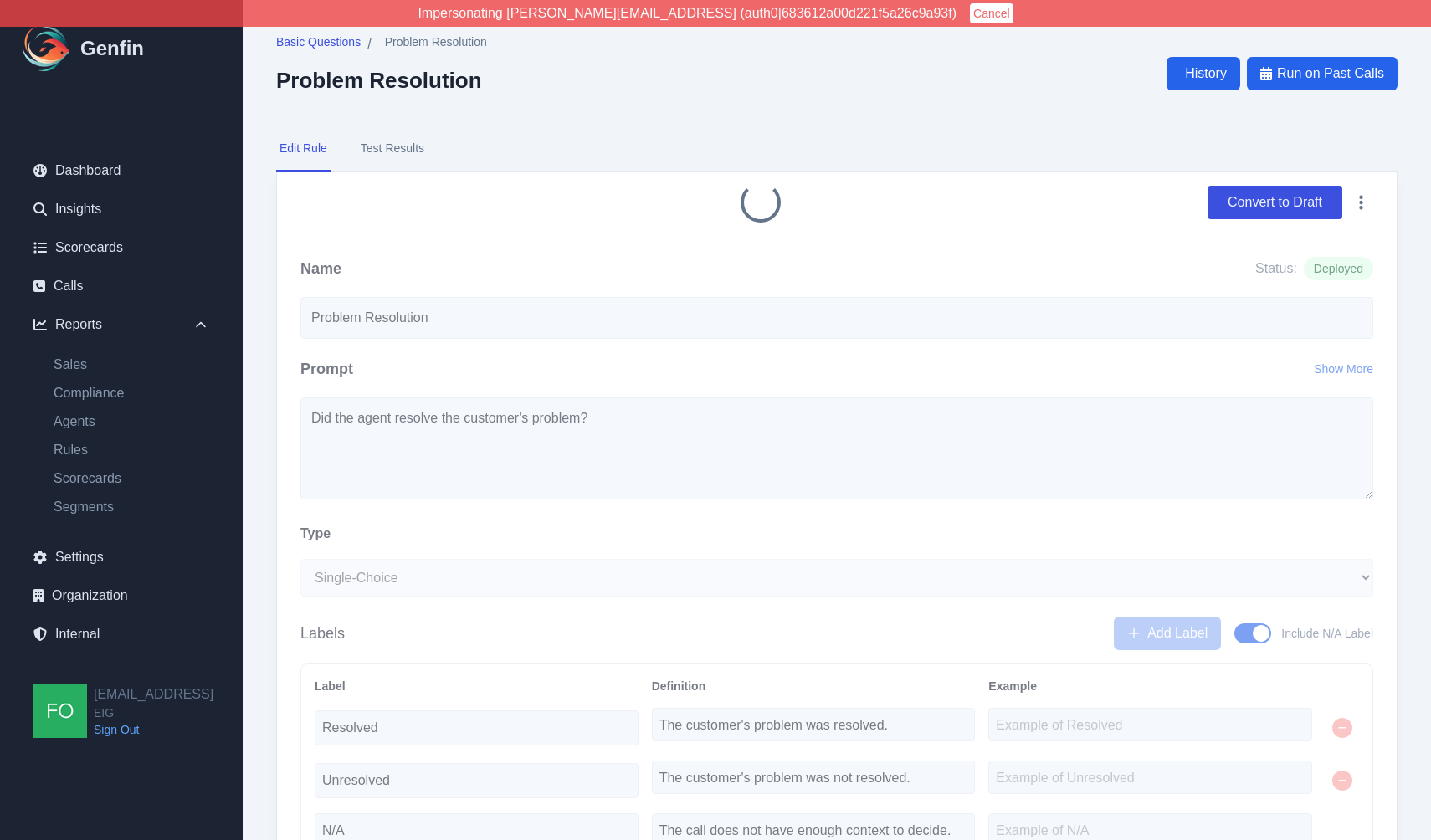
select select "Single-Choice"
